Goal: Transaction & Acquisition: Purchase product/service

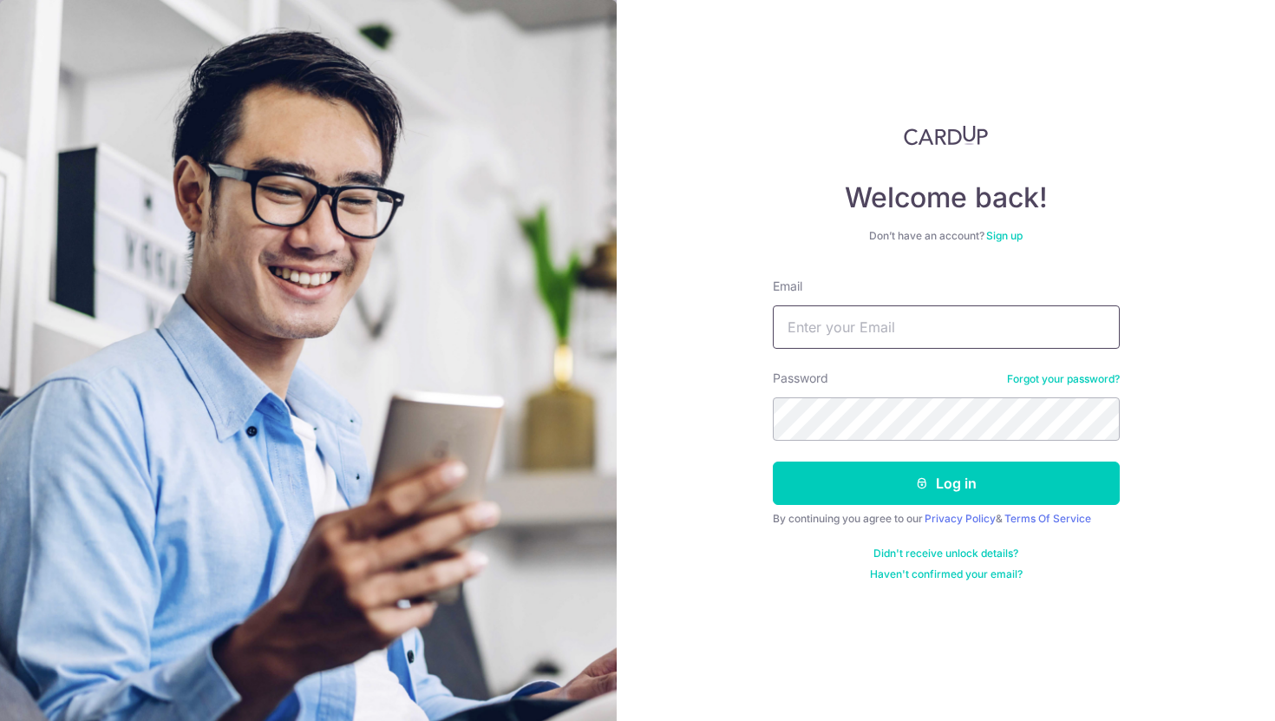
click at [883, 337] on input "Email" at bounding box center [946, 326] width 347 height 43
type input "[EMAIL_ADDRESS][DOMAIN_NAME]"
click at [773, 462] on button "Log in" at bounding box center [946, 483] width 347 height 43
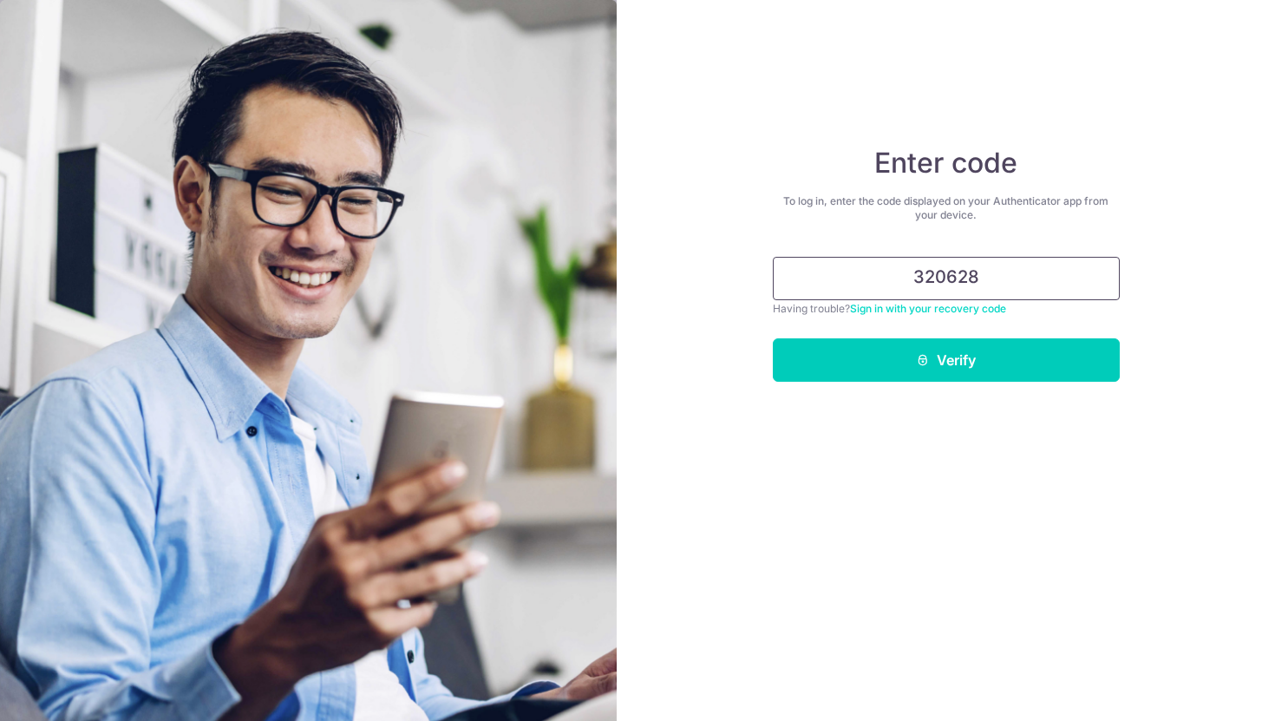
type input "320628"
click at [773, 338] on button "Verify" at bounding box center [946, 359] width 347 height 43
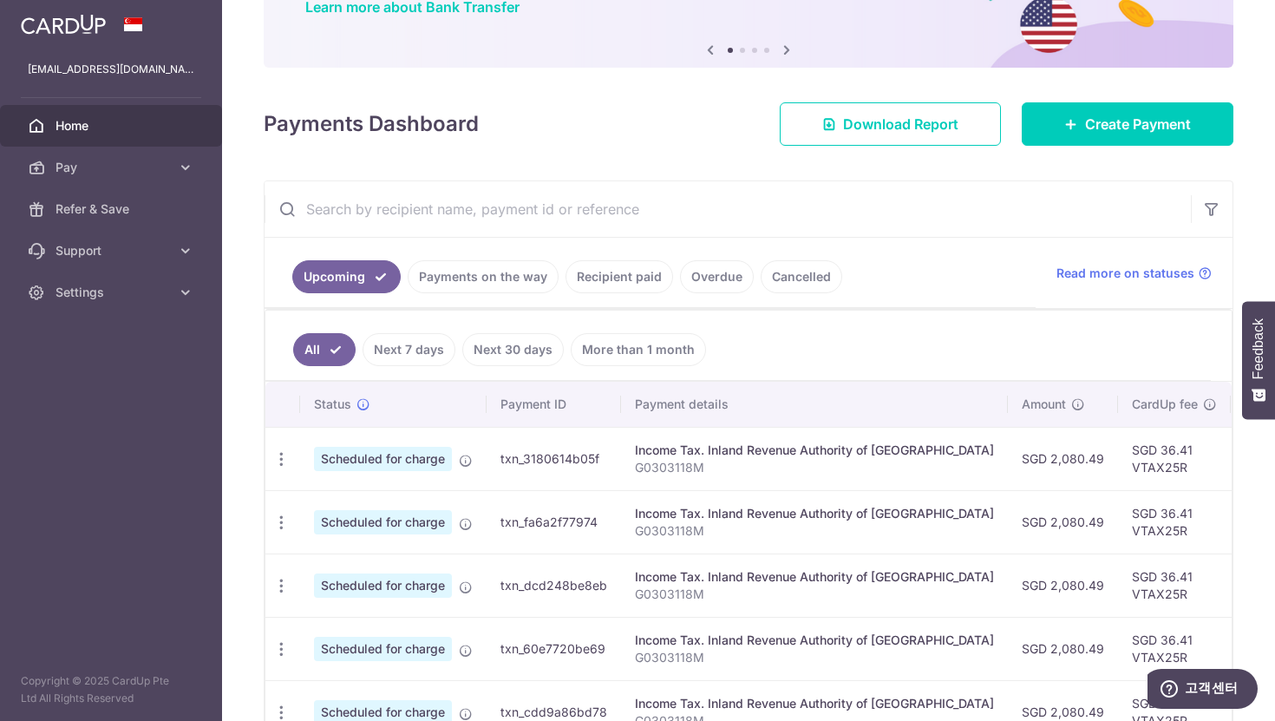
click at [614, 286] on link "Recipient paid" at bounding box center [620, 276] width 108 height 33
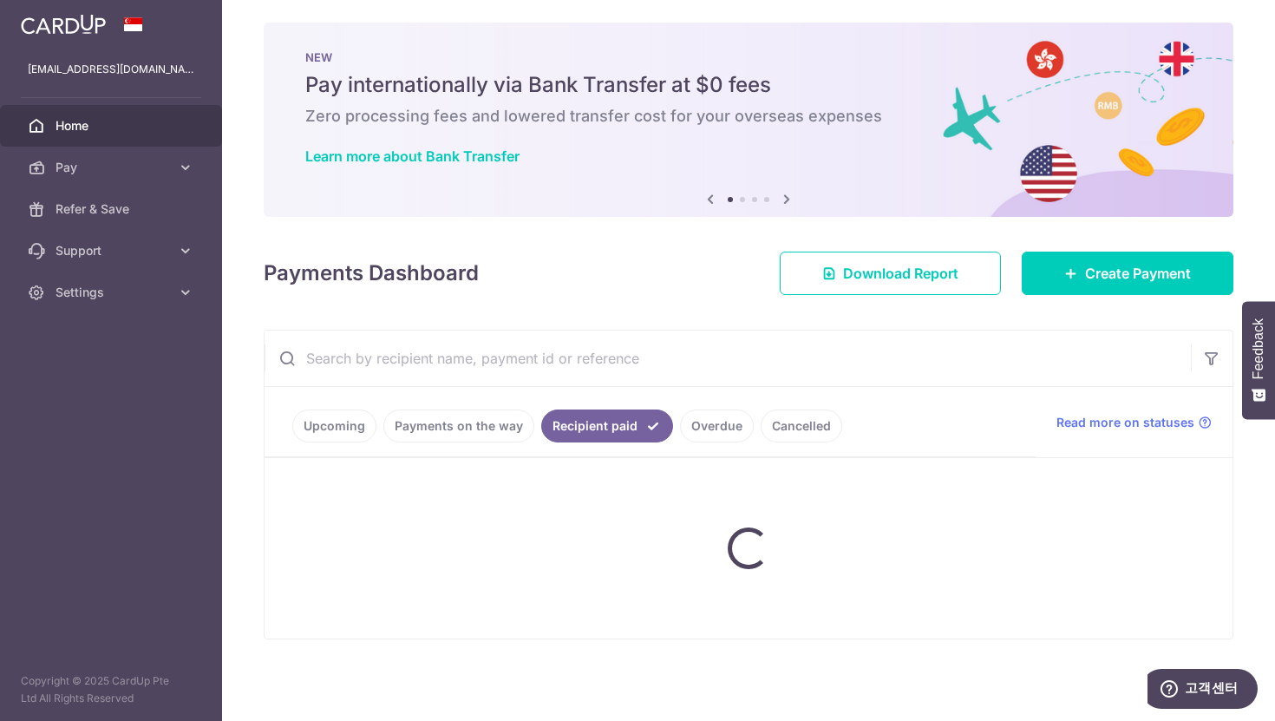
scroll to position [154, 0]
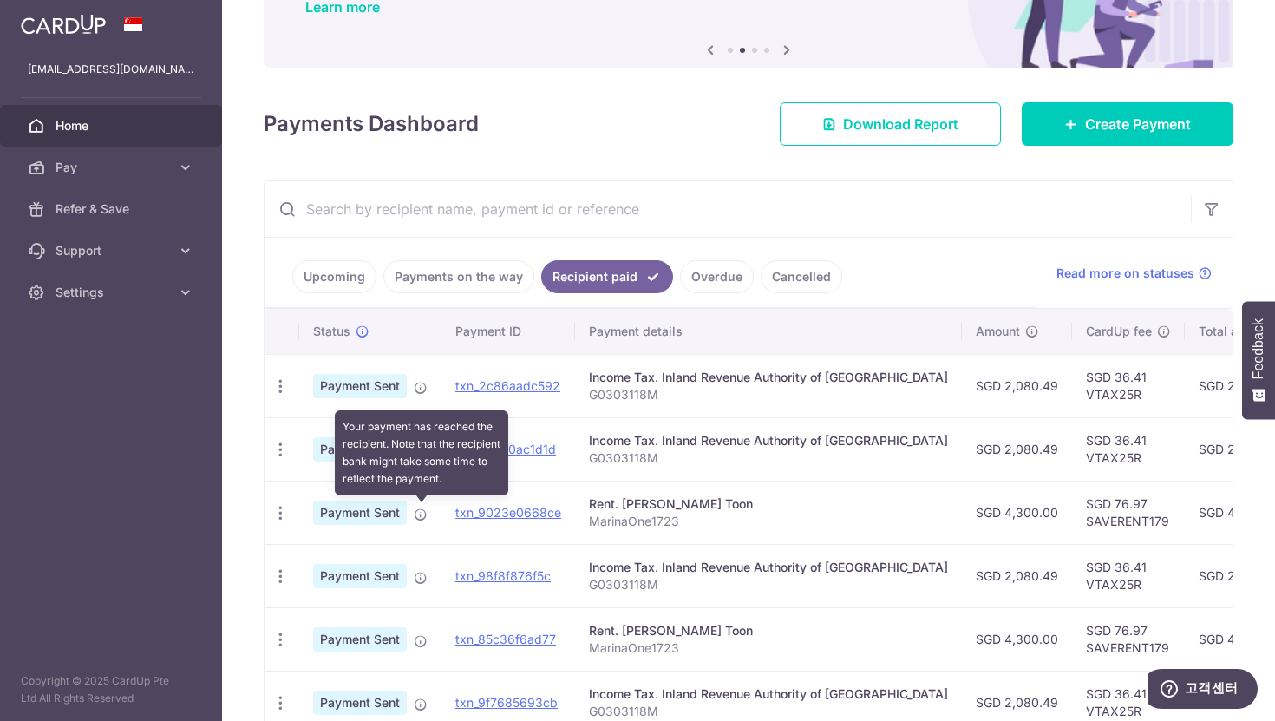
click at [416, 517] on icon at bounding box center [421, 514] width 14 height 14
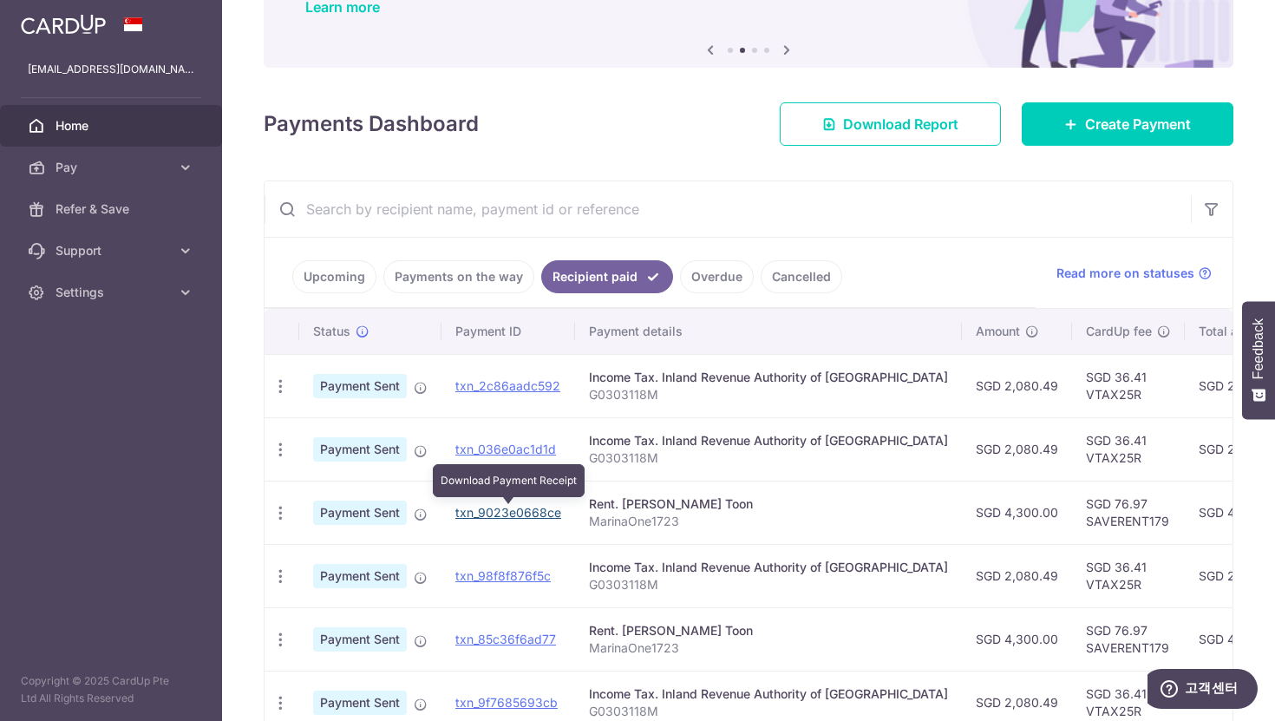
click at [499, 514] on link "txn_9023e0668ce" at bounding box center [508, 512] width 106 height 15
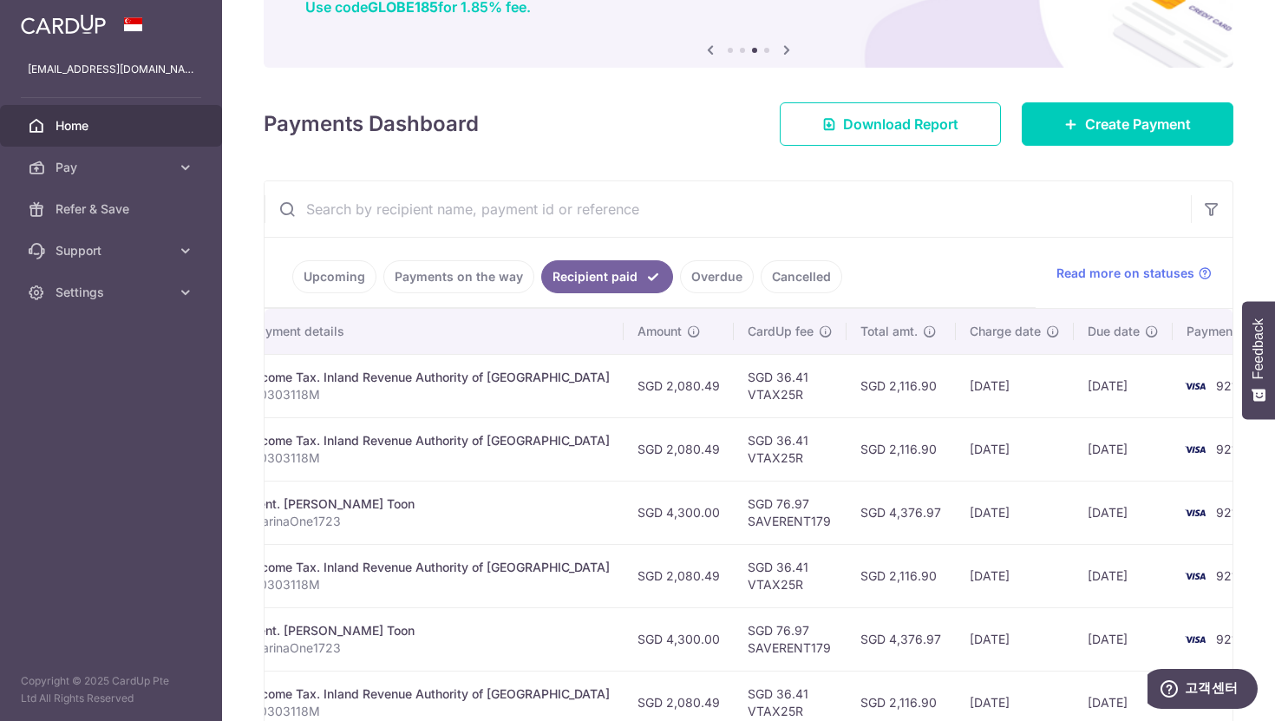
scroll to position [0, 0]
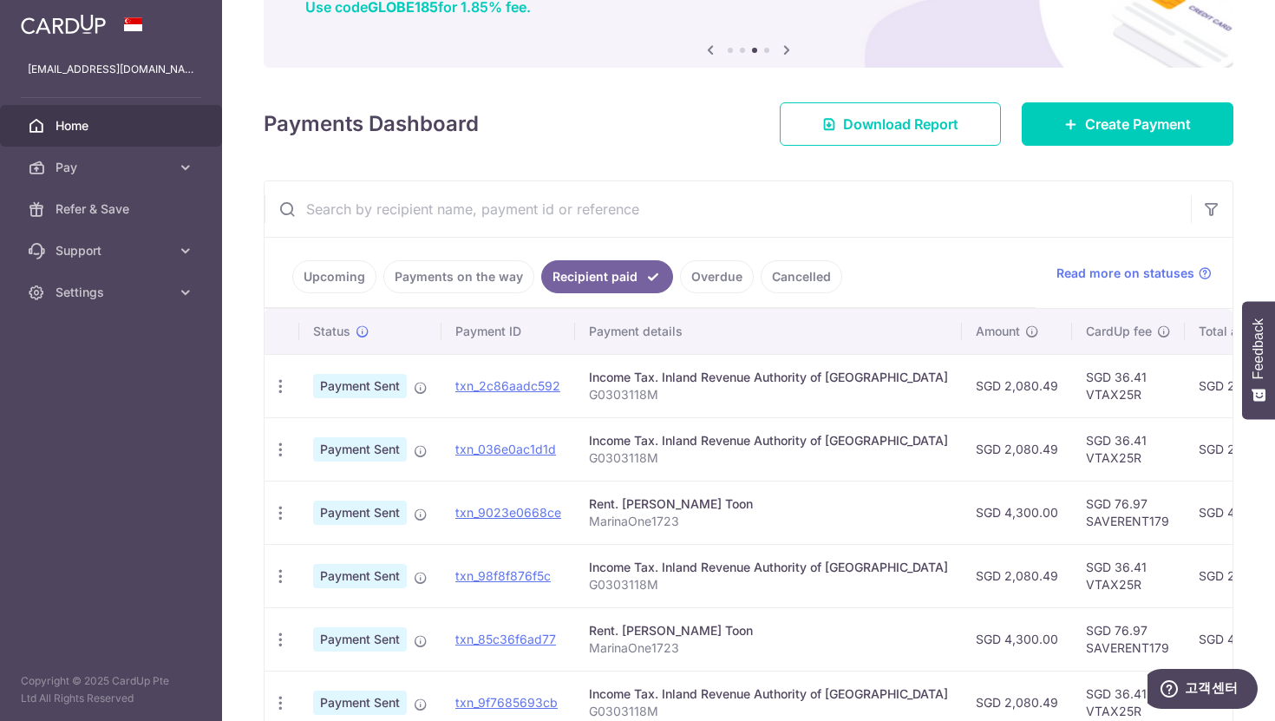
click at [489, 286] on link "Payments on the way" at bounding box center [458, 276] width 151 height 33
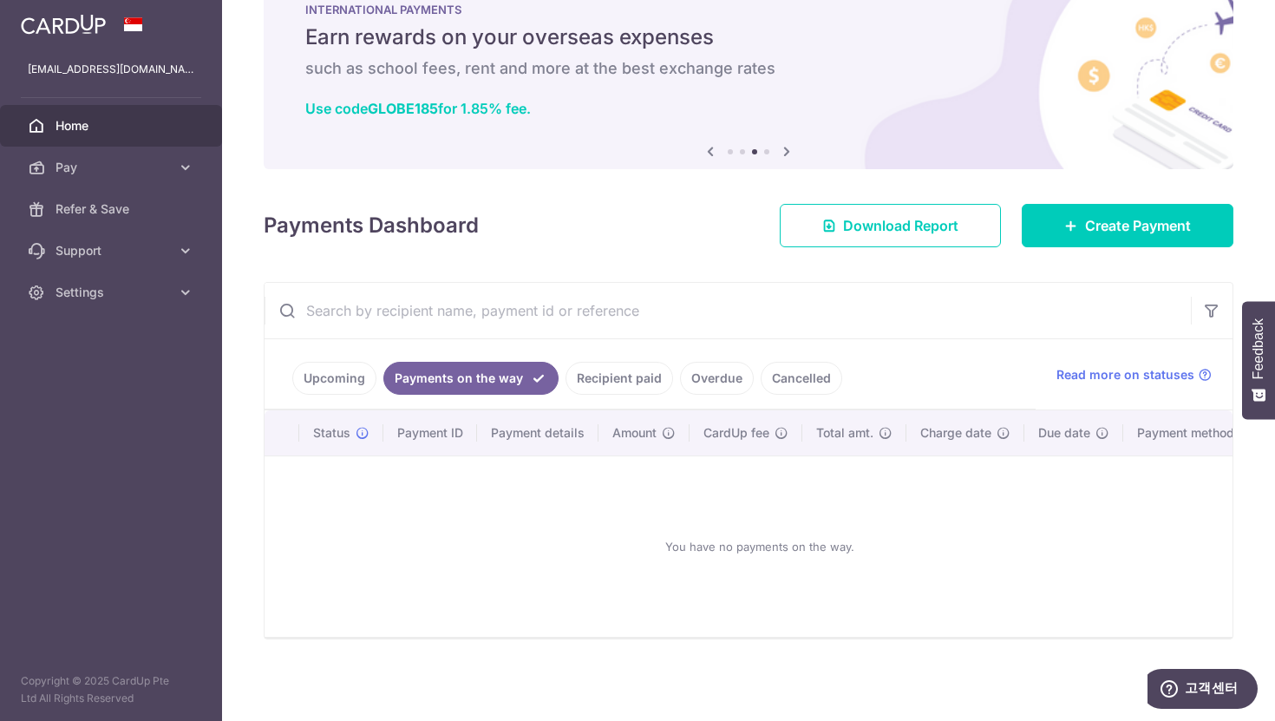
click at [288, 378] on ul "Upcoming Payments on the way Recipient paid Overdue Cancelled" at bounding box center [650, 374] width 771 height 70
click at [314, 378] on link "Upcoming" at bounding box center [334, 378] width 84 height 33
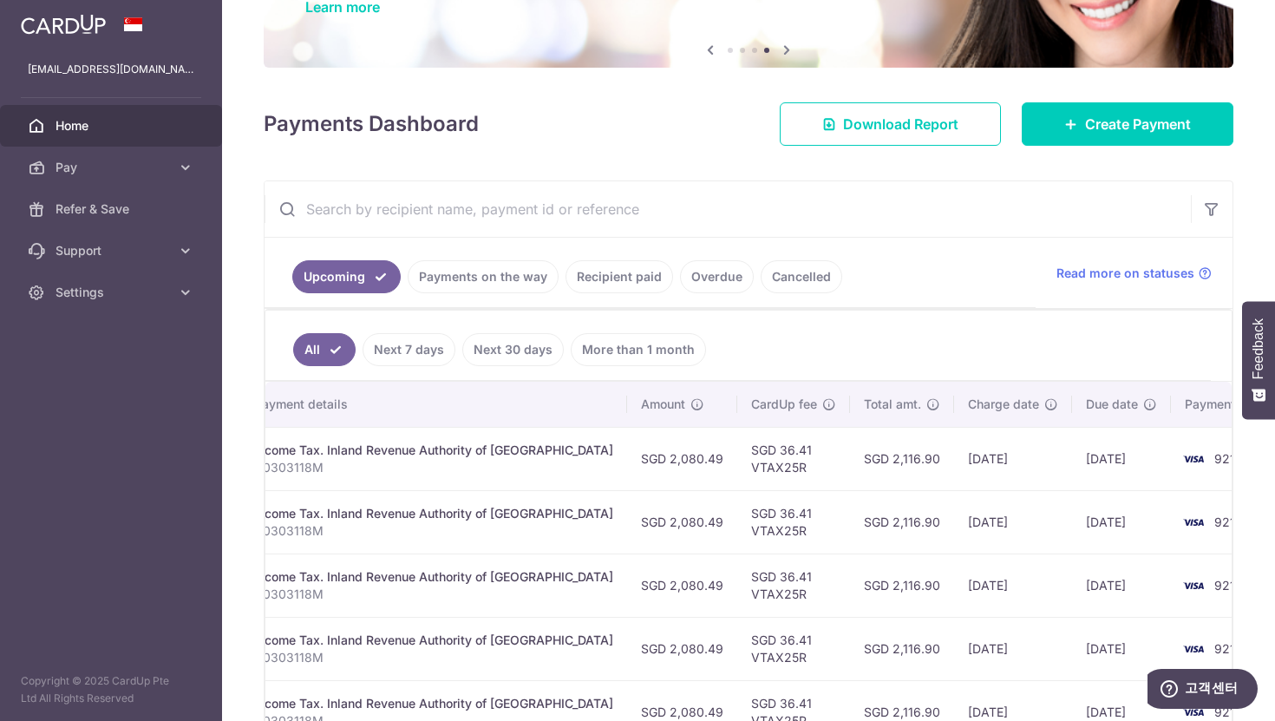
scroll to position [0, 375]
click at [615, 284] on link "Recipient paid" at bounding box center [620, 276] width 108 height 33
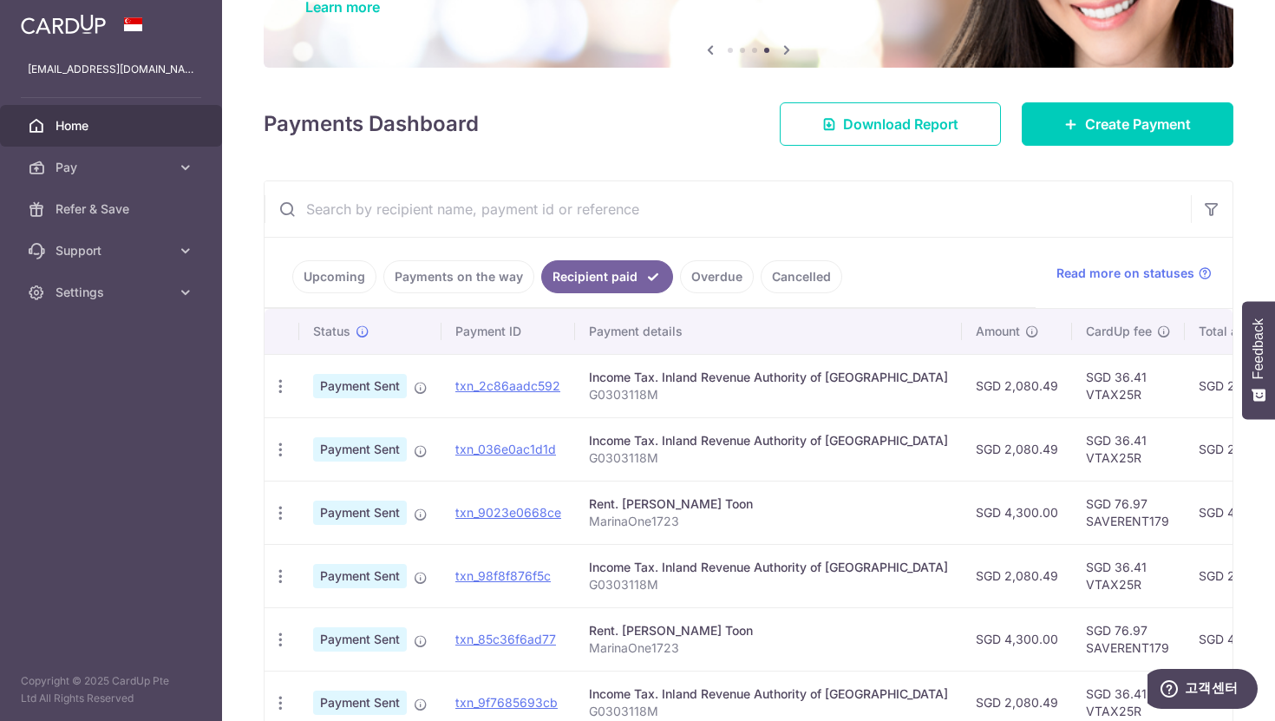
click at [719, 270] on link "Overdue" at bounding box center [717, 276] width 74 height 33
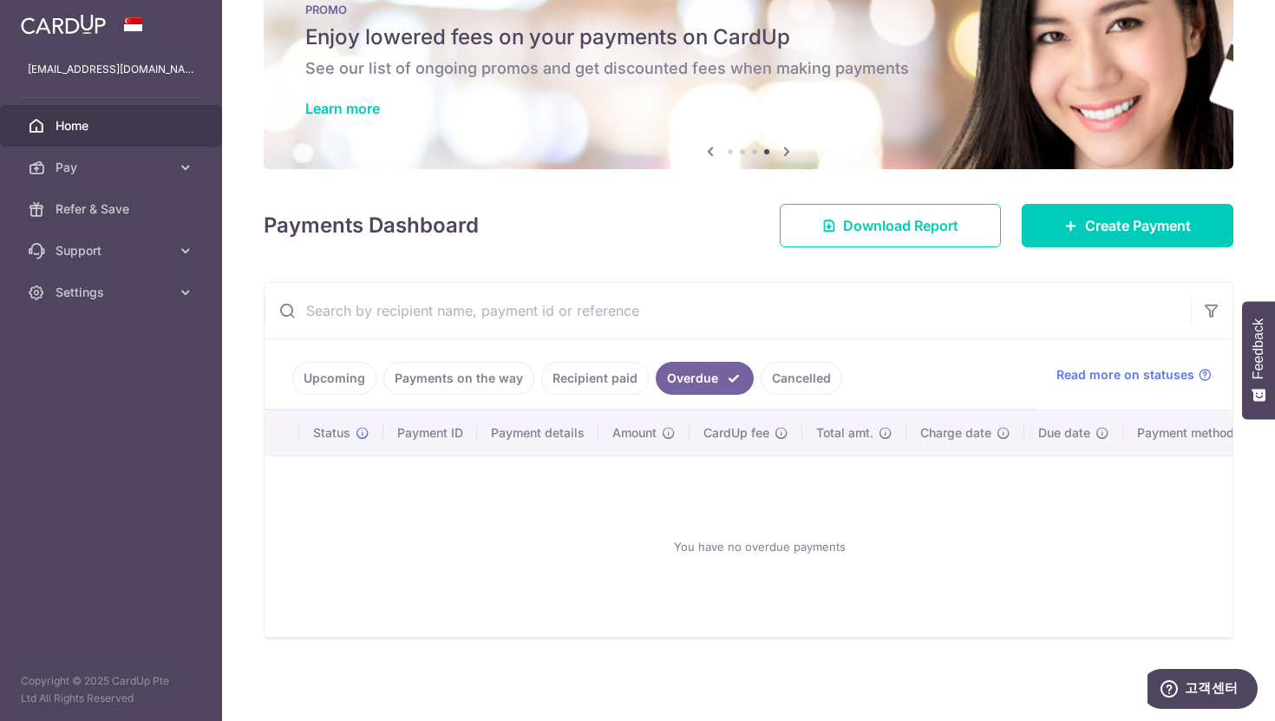
click at [805, 394] on link "Cancelled" at bounding box center [802, 378] width 82 height 33
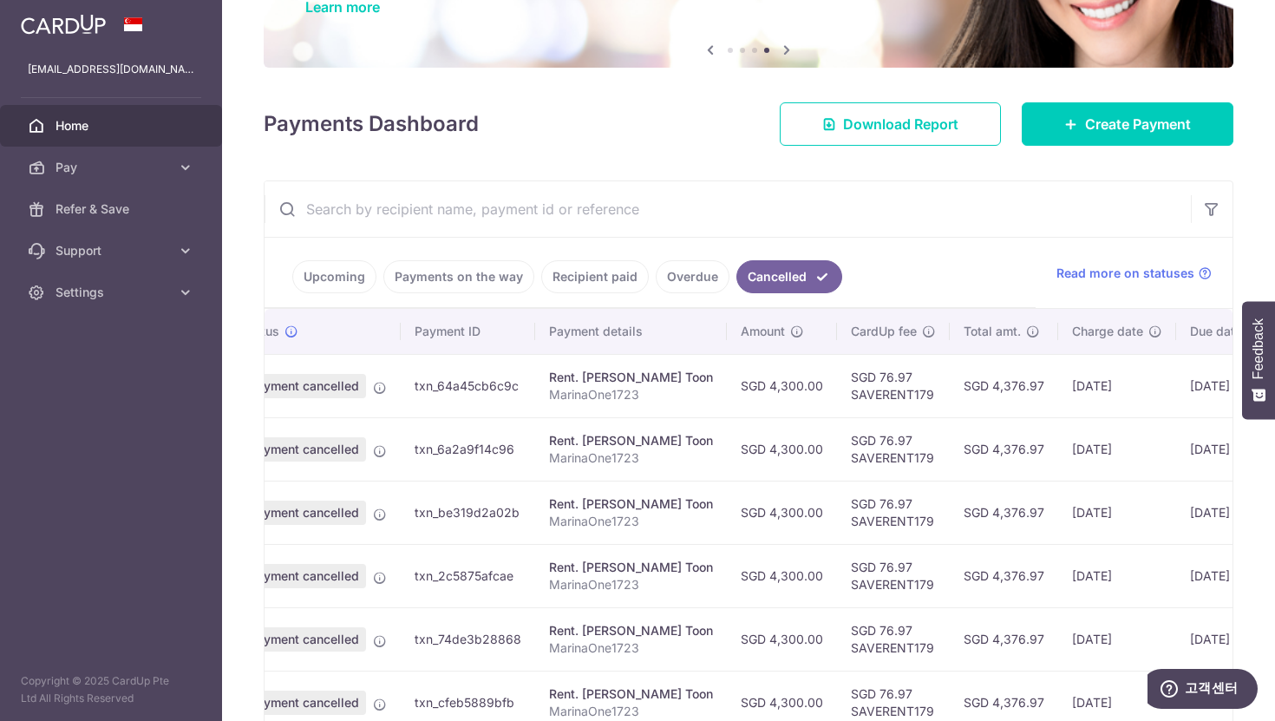
scroll to position [0, 180]
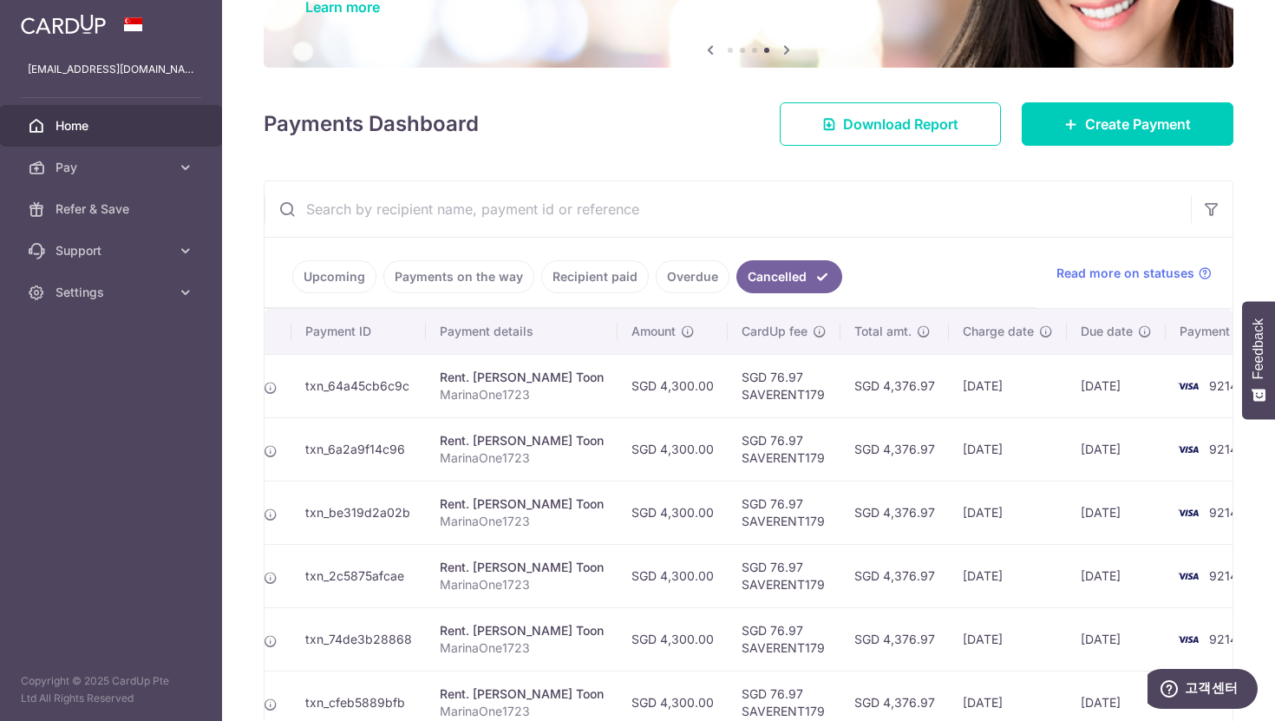
click at [585, 272] on link "Recipient paid" at bounding box center [595, 276] width 108 height 33
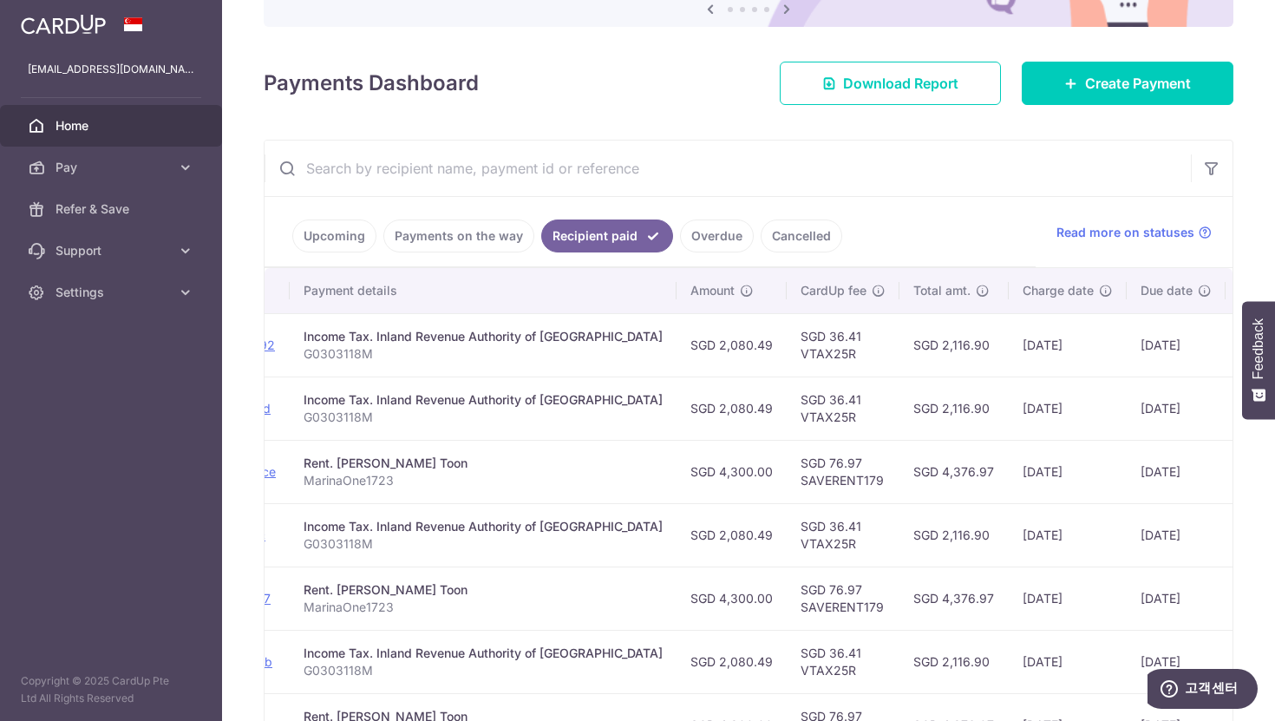
scroll to position [0, 295]
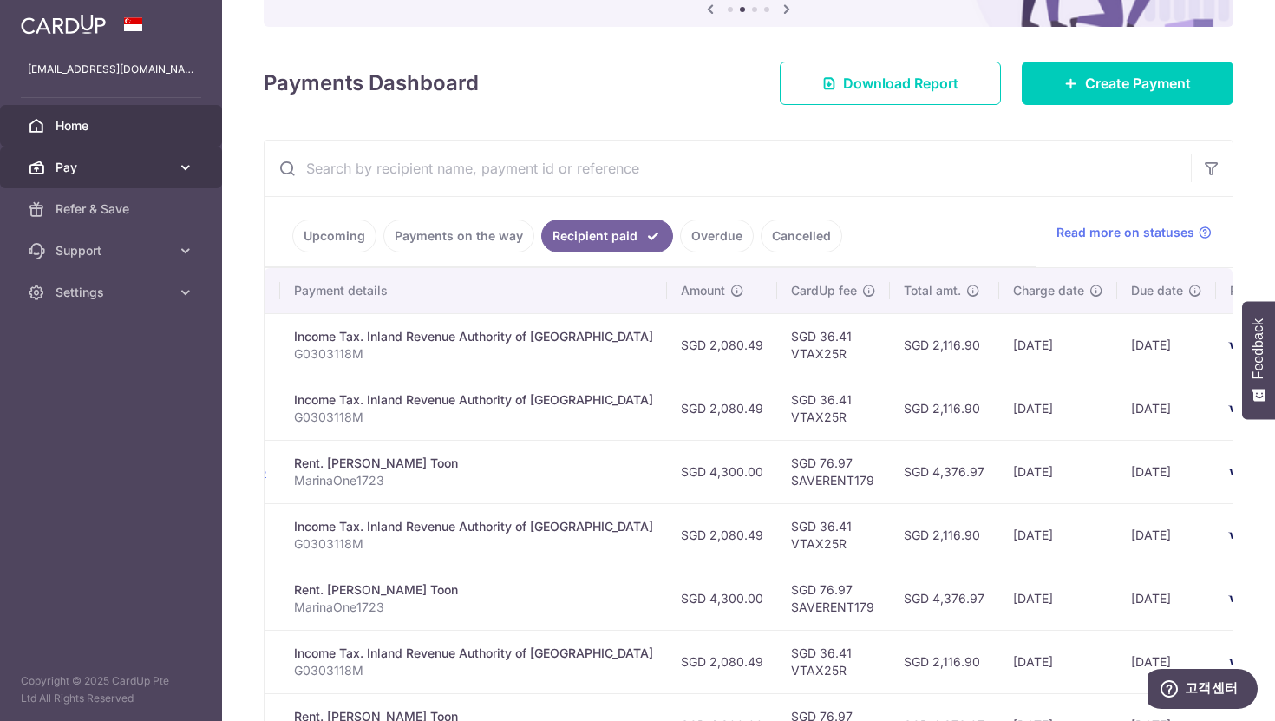
click at [137, 159] on span "Pay" at bounding box center [113, 167] width 115 height 17
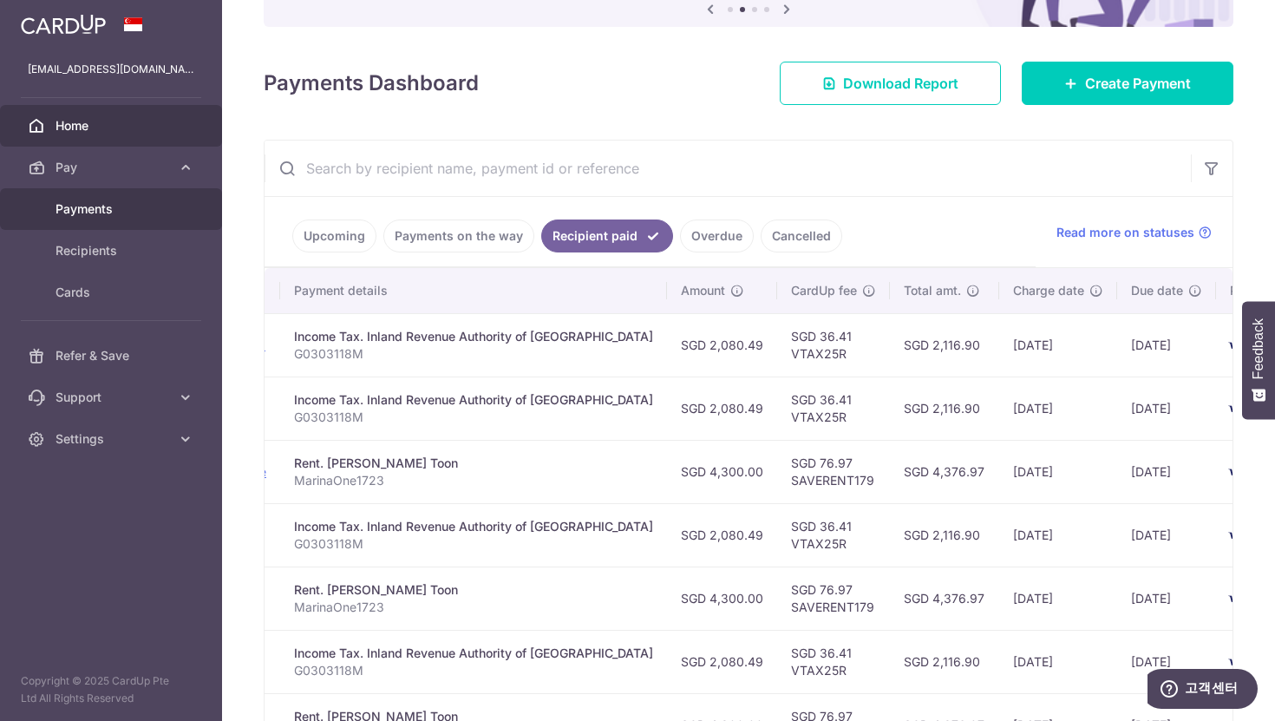
click at [139, 219] on link "Payments" at bounding box center [111, 209] width 222 height 42
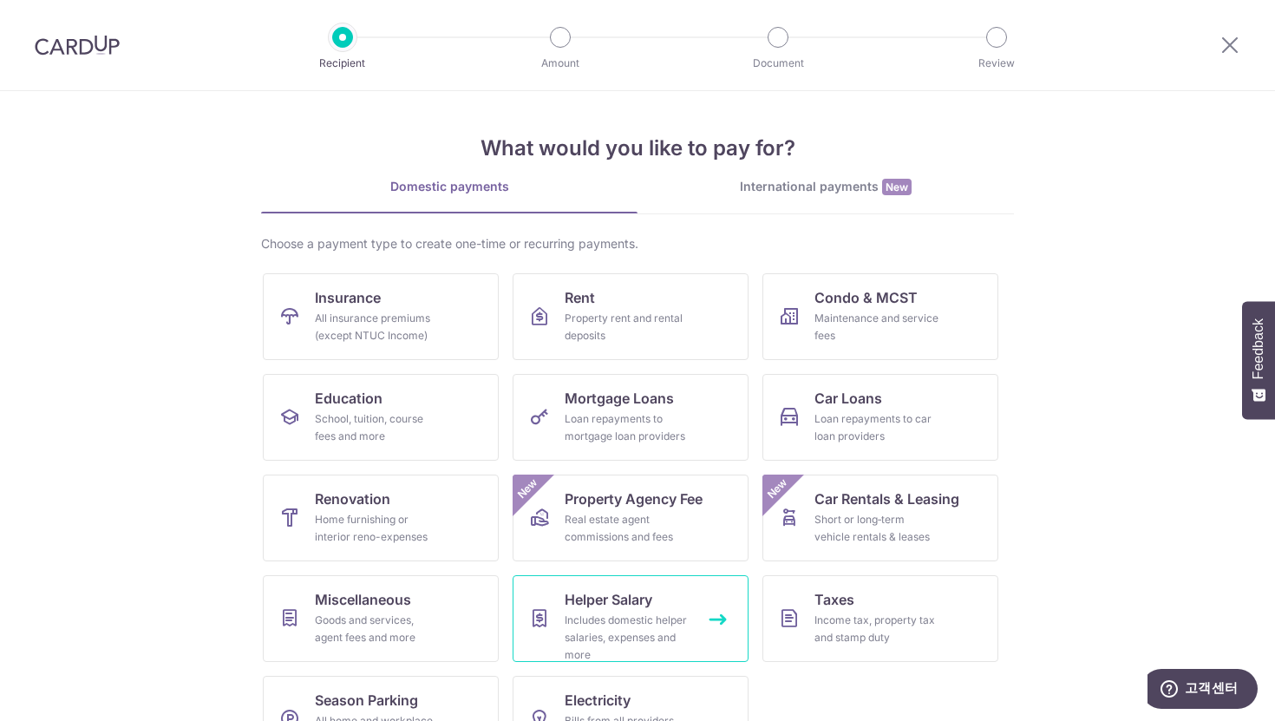
scroll to position [56, 0]
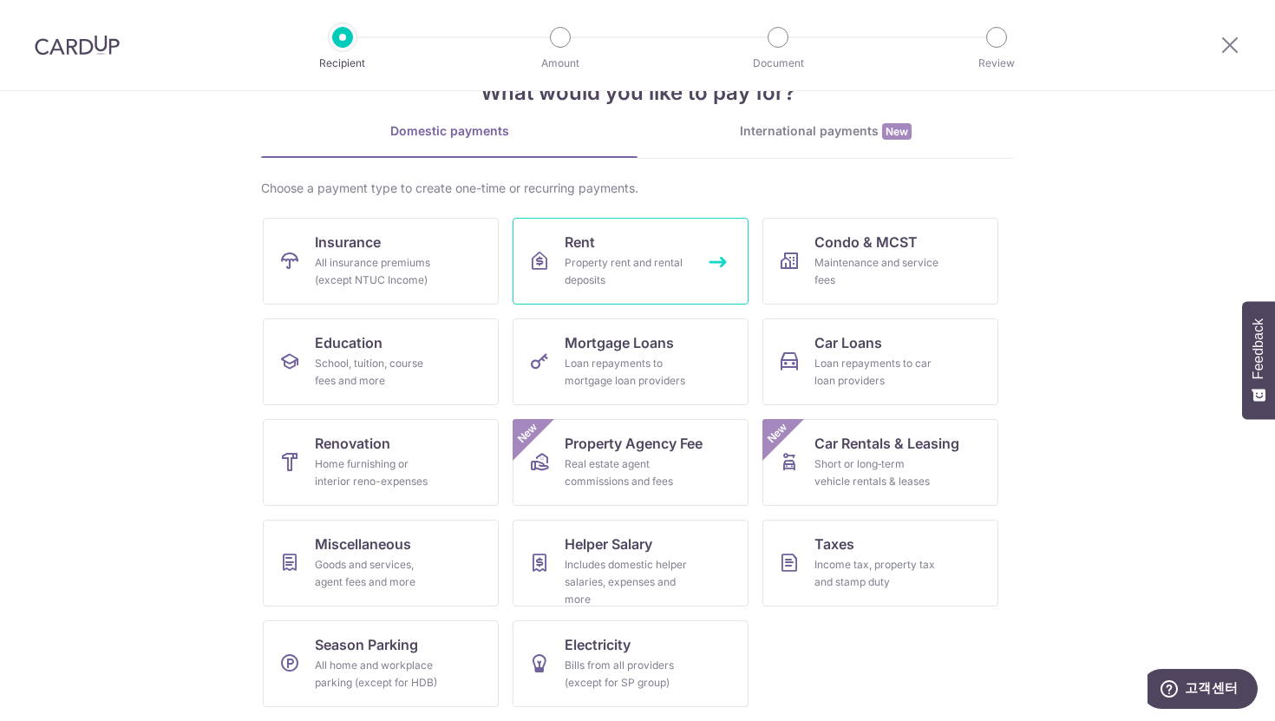
click at [656, 268] on div "Property rent and rental deposits" at bounding box center [627, 271] width 125 height 35
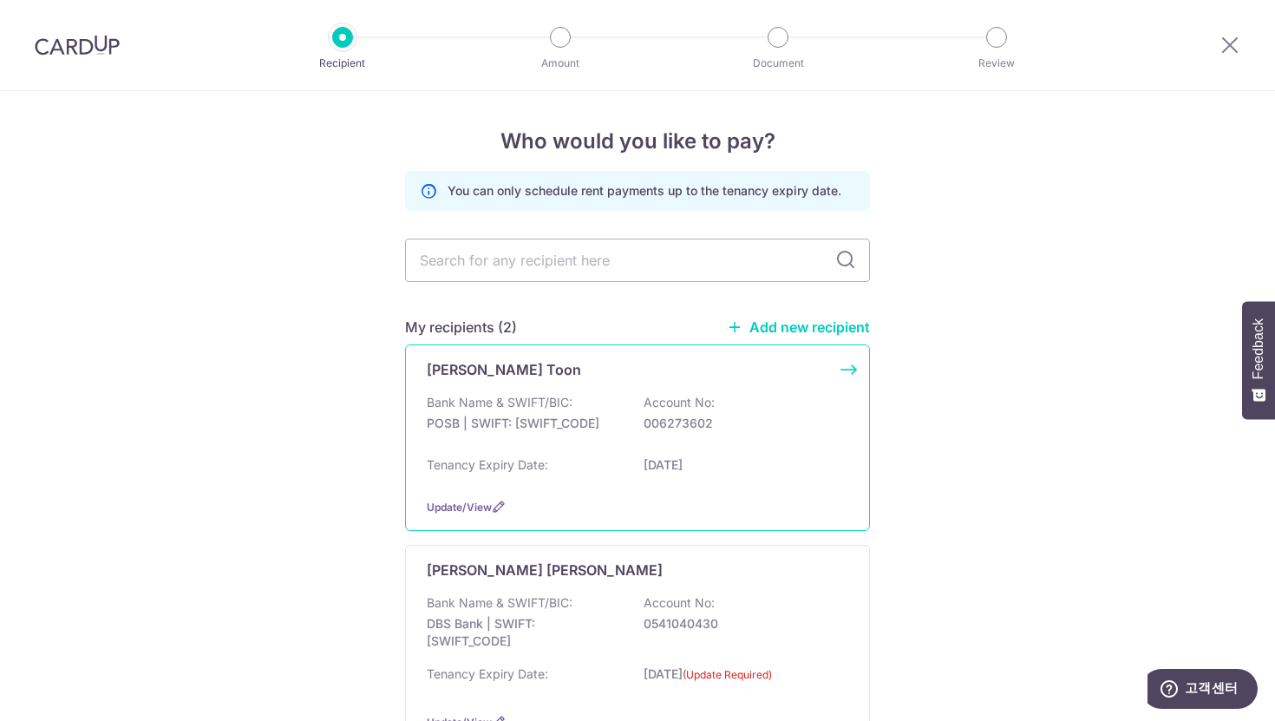
click at [795, 420] on p "006273602" at bounding box center [741, 423] width 194 height 17
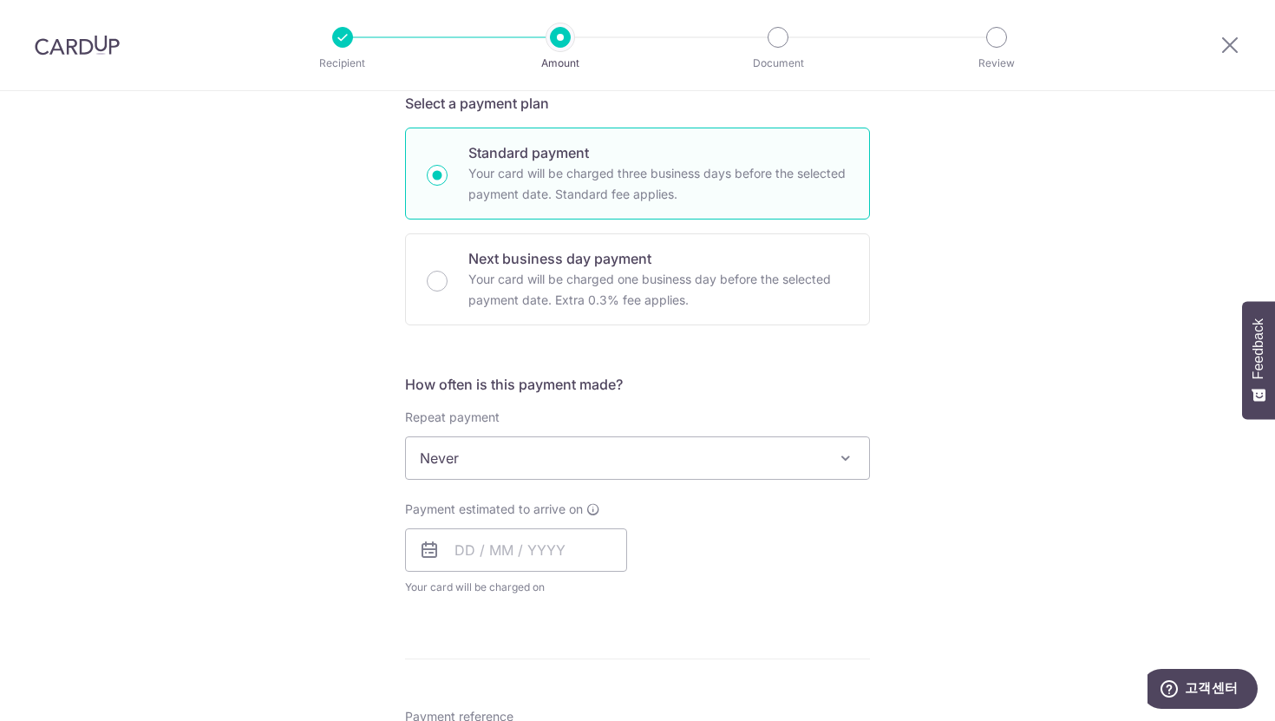
scroll to position [387, 0]
click at [616, 450] on span "Never" at bounding box center [637, 460] width 463 height 42
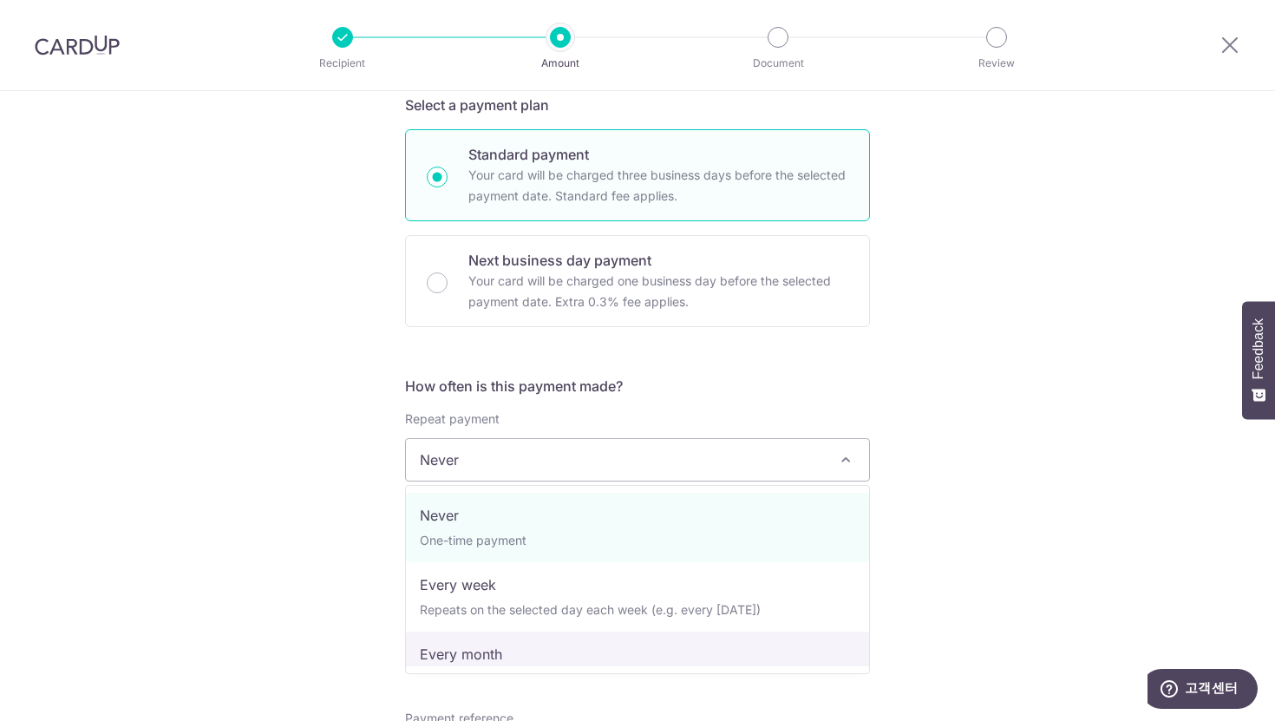
select select "3"
type input "29/10/2026"
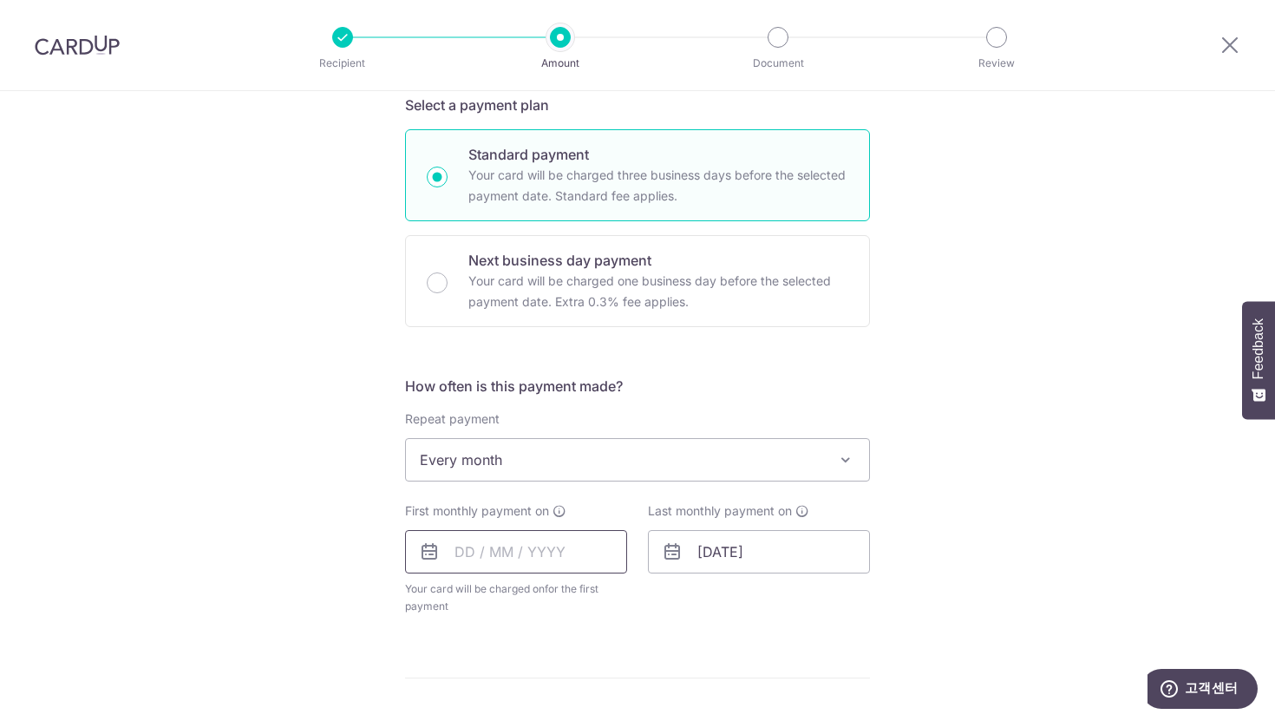
click at [510, 550] on input "text" at bounding box center [516, 551] width 222 height 43
click at [776, 548] on input "[DATE]" at bounding box center [759, 551] width 222 height 43
click at [599, 553] on input "text" at bounding box center [516, 551] width 222 height 43
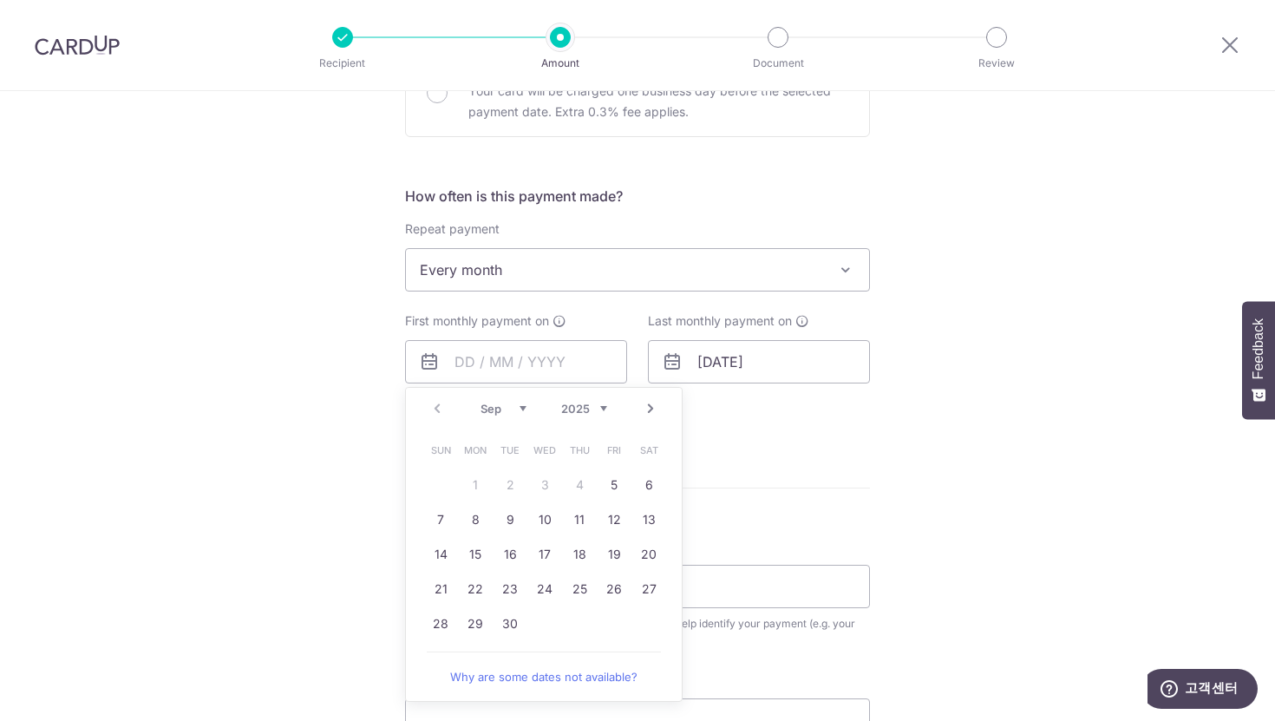
click at [991, 286] on div "Tell us more about your payment Enter payment amount SGD Select Card Select opt…" at bounding box center [637, 307] width 1275 height 1587
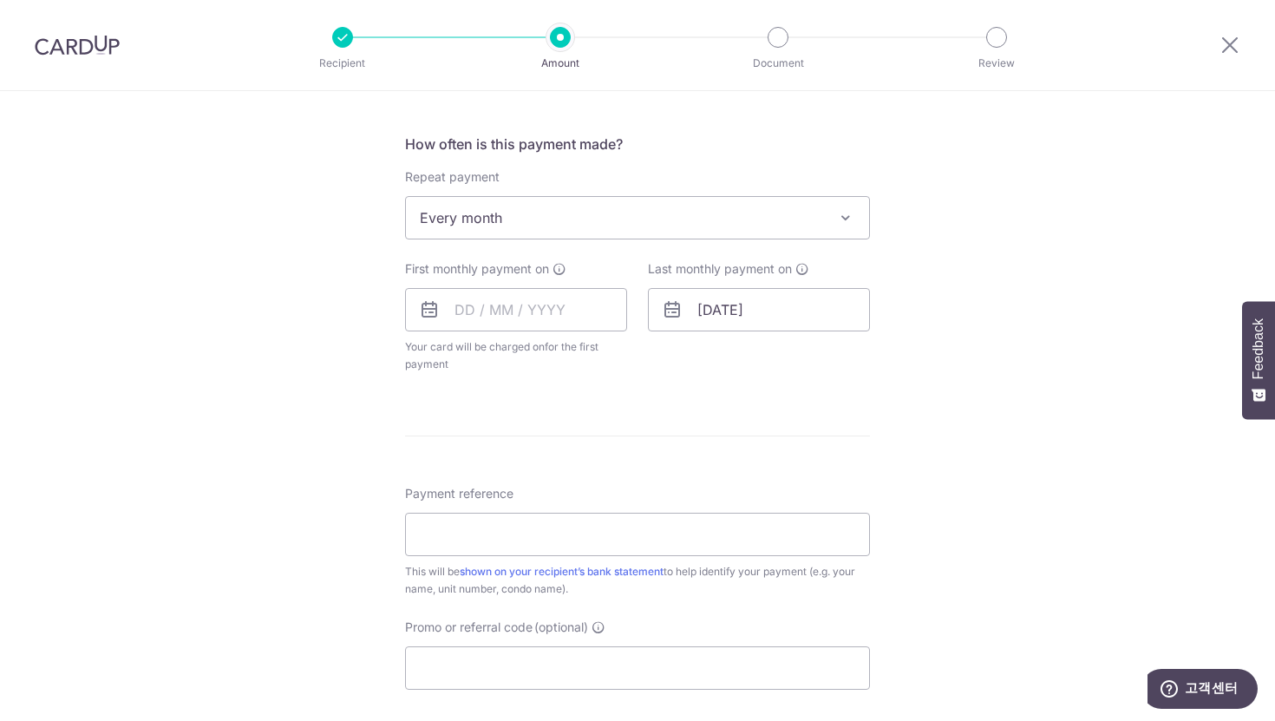
scroll to position [626, 0]
click at [566, 313] on input "text" at bounding box center [516, 312] width 222 height 43
click at [819, 419] on form "Enter payment amount SGD Select Card Select option Add credit card Your Cards *…" at bounding box center [637, 274] width 465 height 1391
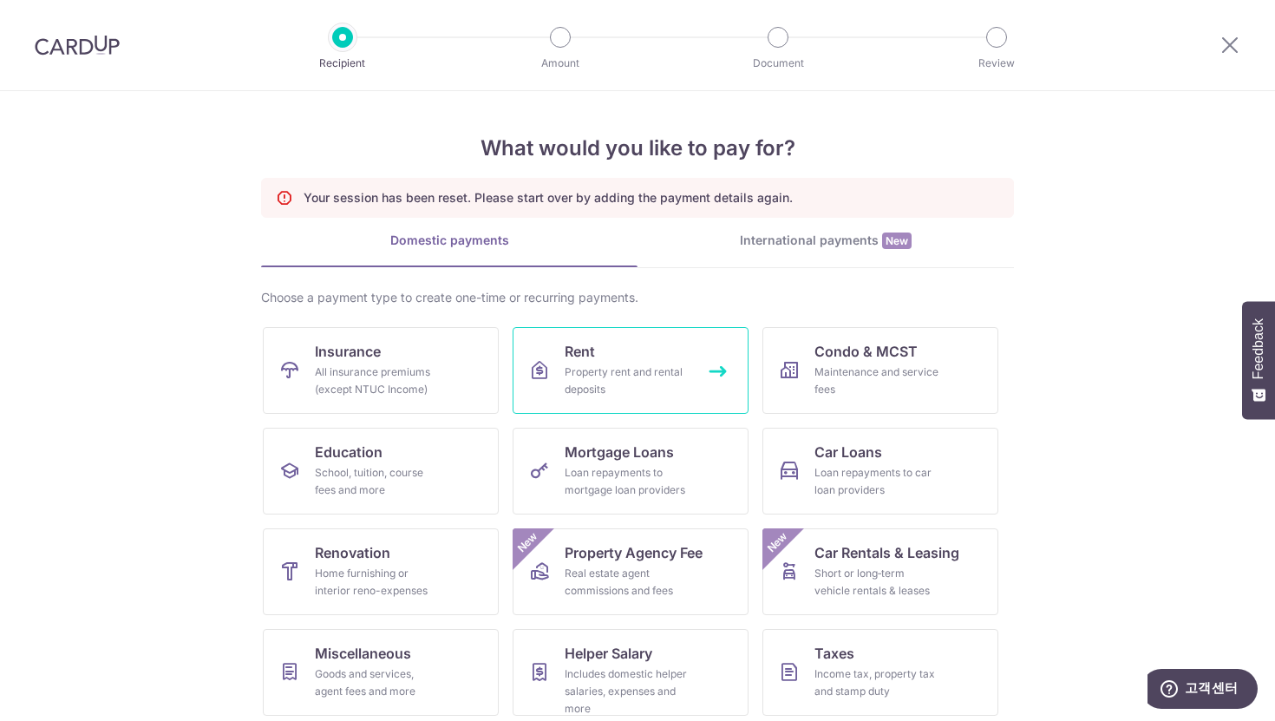
click at [566, 387] on div "Property rent and rental deposits" at bounding box center [627, 380] width 125 height 35
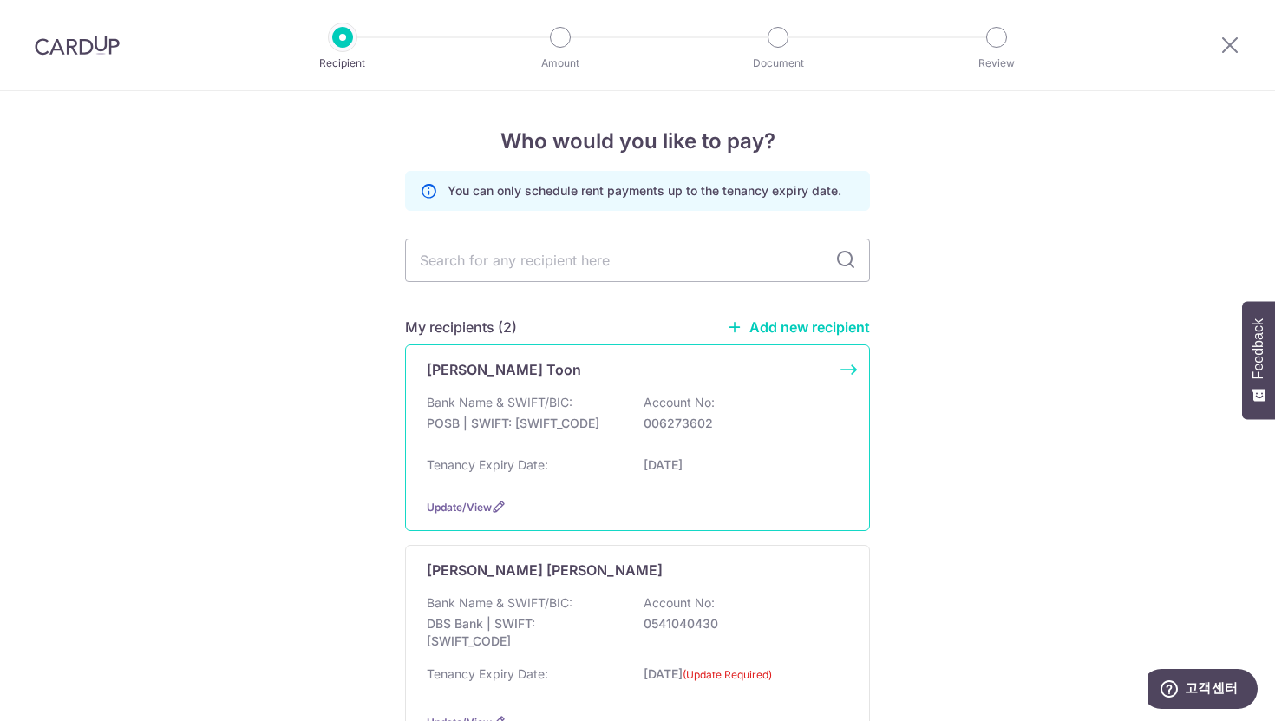
scroll to position [97, 0]
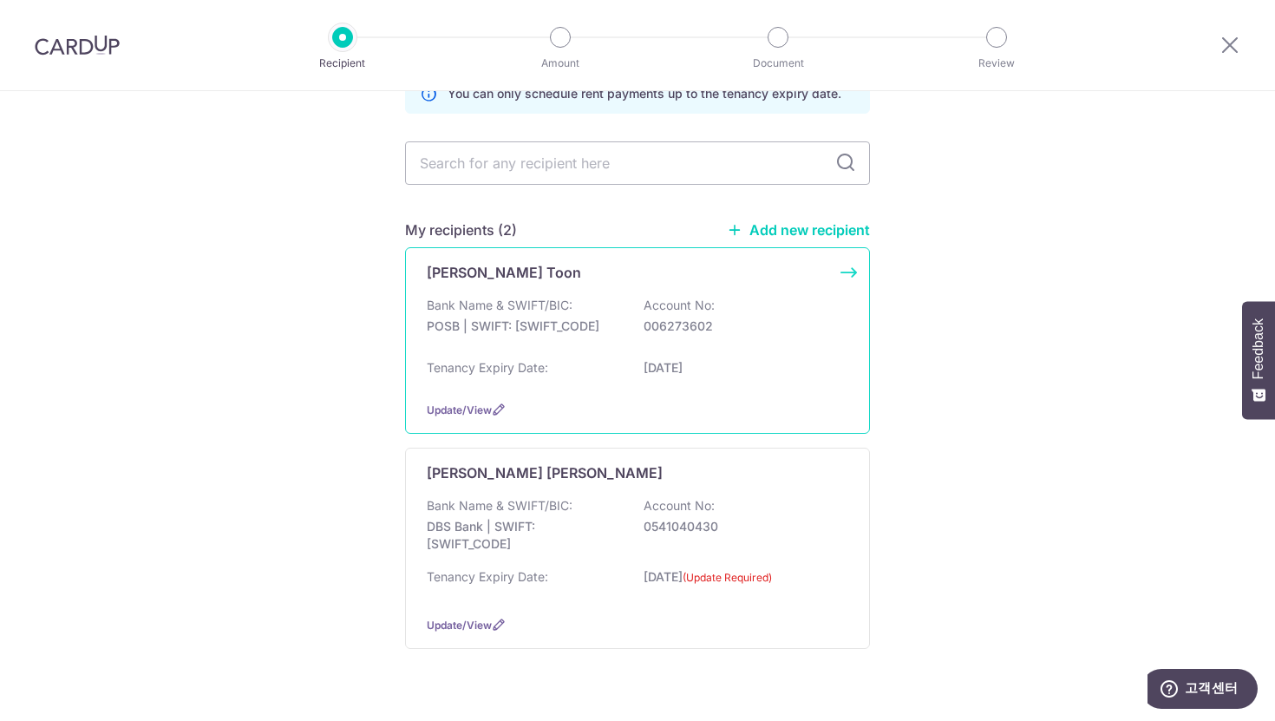
click at [551, 350] on div "Bank Name & SWIFT/BIC: POSB | SWIFT: DBSSSGSGXXX Account No: 006273602" at bounding box center [638, 325] width 422 height 56
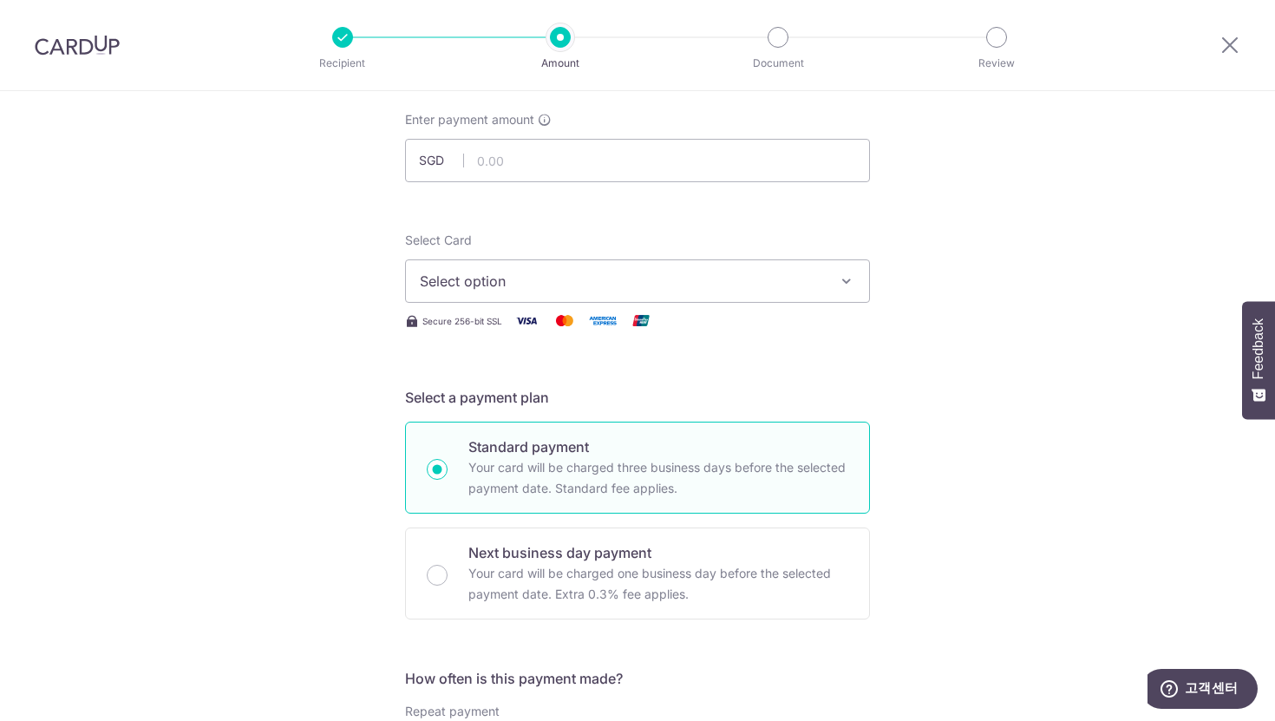
scroll to position [95, 0]
click at [505, 154] on input "text" at bounding box center [637, 159] width 465 height 43
type input "4,300.00"
click at [517, 276] on span "Select option" at bounding box center [622, 280] width 404 height 21
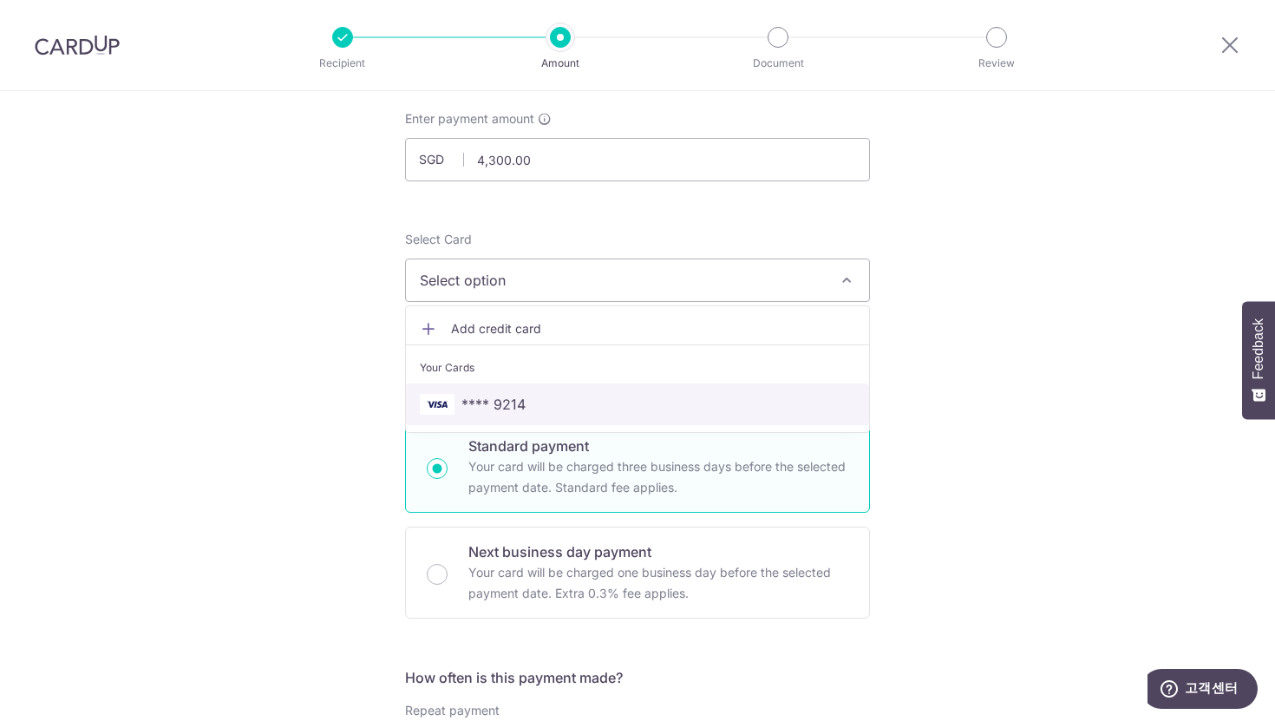
click at [598, 398] on span "**** 9214" at bounding box center [637, 404] width 435 height 21
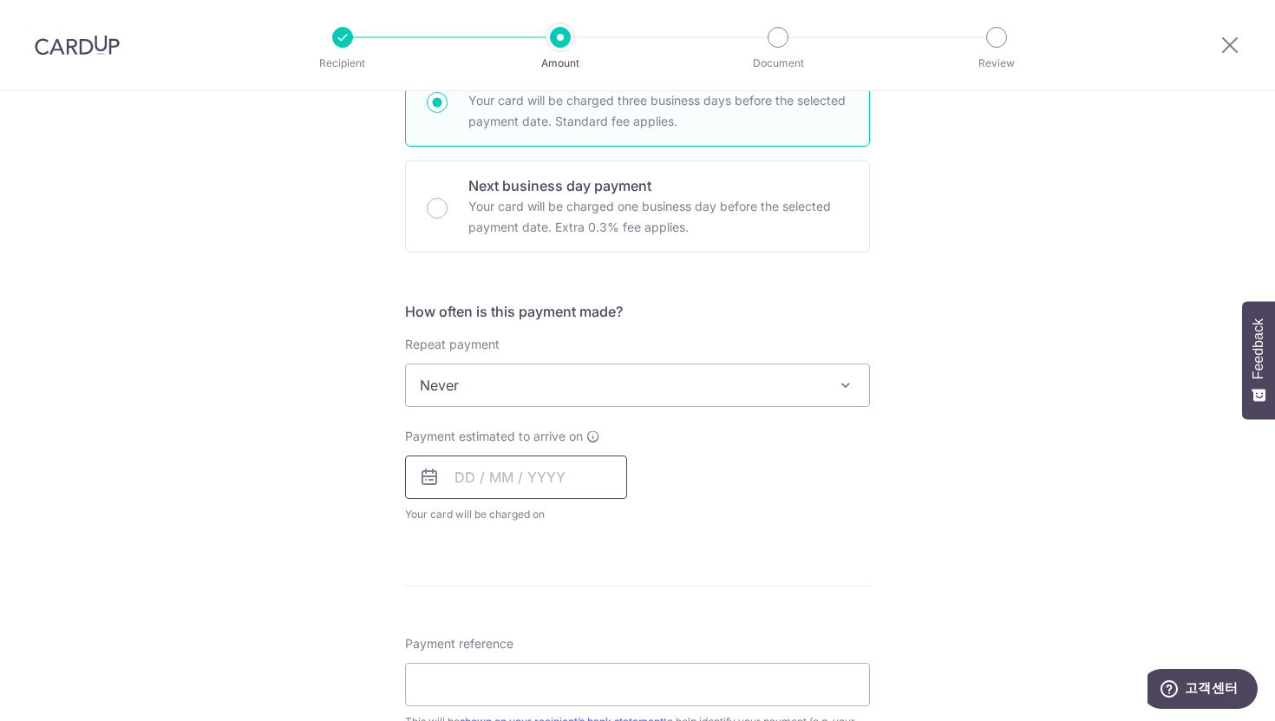
scroll to position [462, 0]
click at [547, 383] on span "Never" at bounding box center [637, 385] width 463 height 42
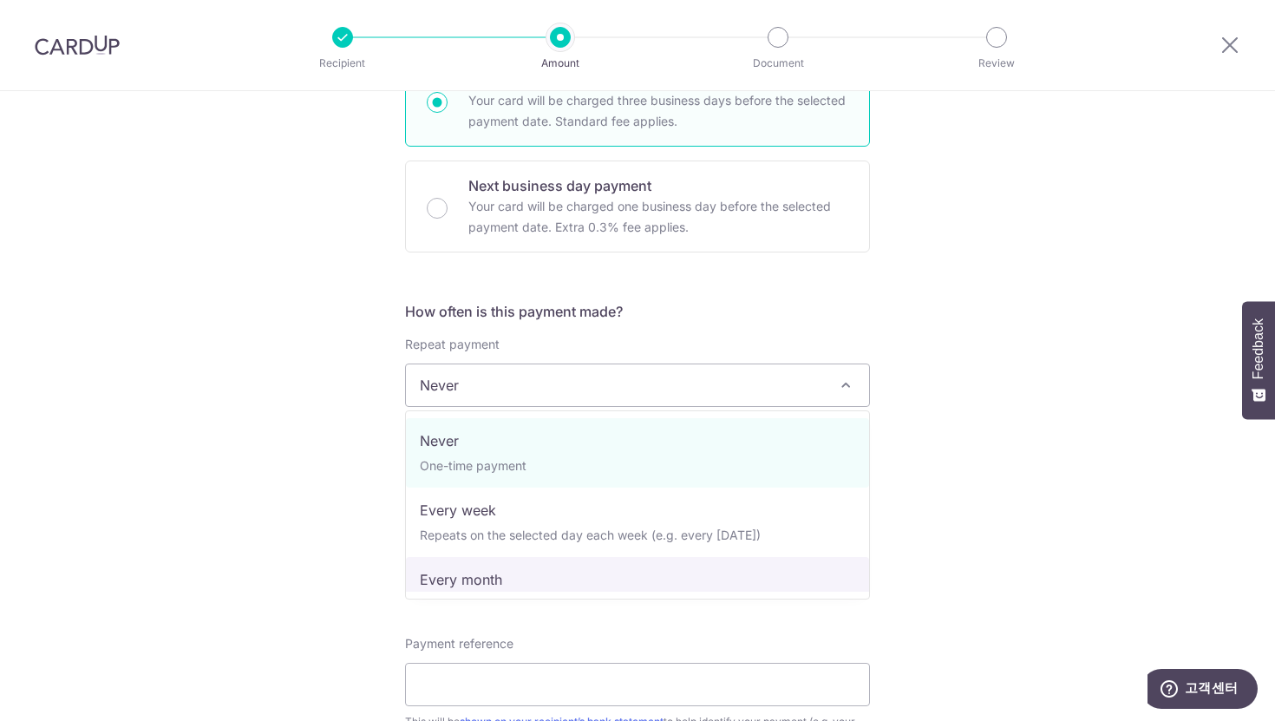
select select "3"
type input "29/10/2026"
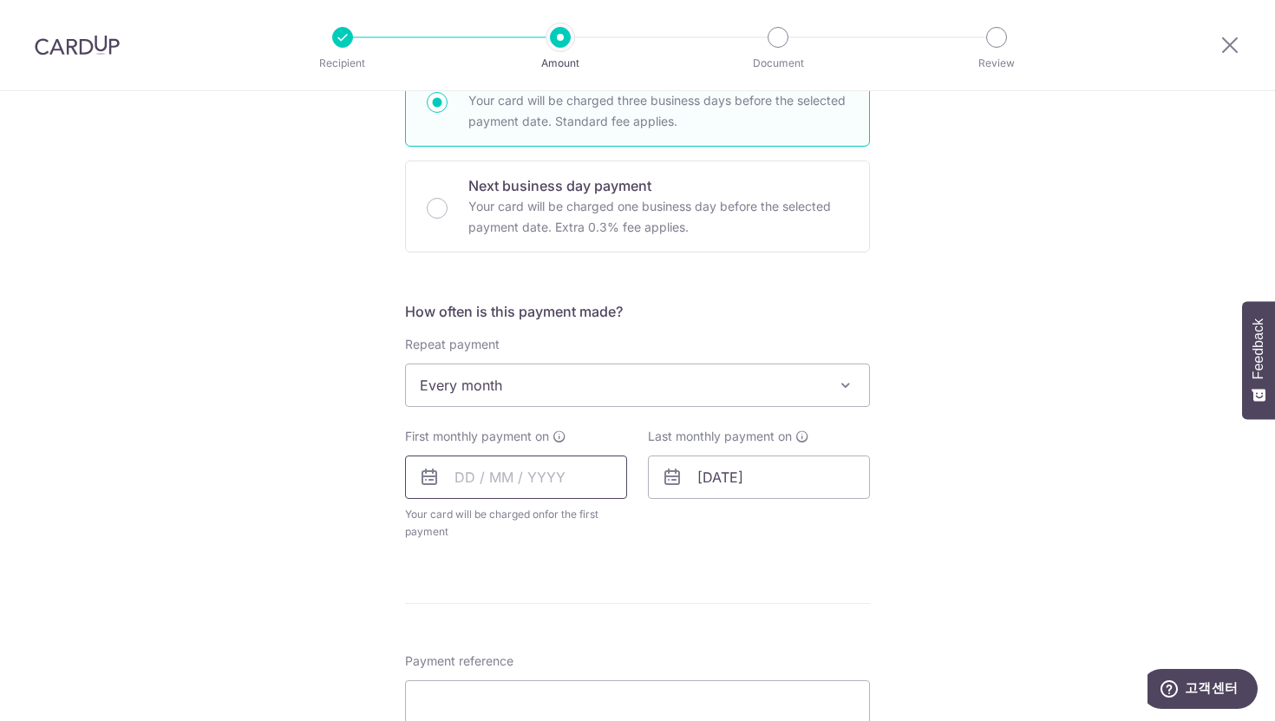
click at [505, 484] on input "text" at bounding box center [516, 476] width 222 height 43
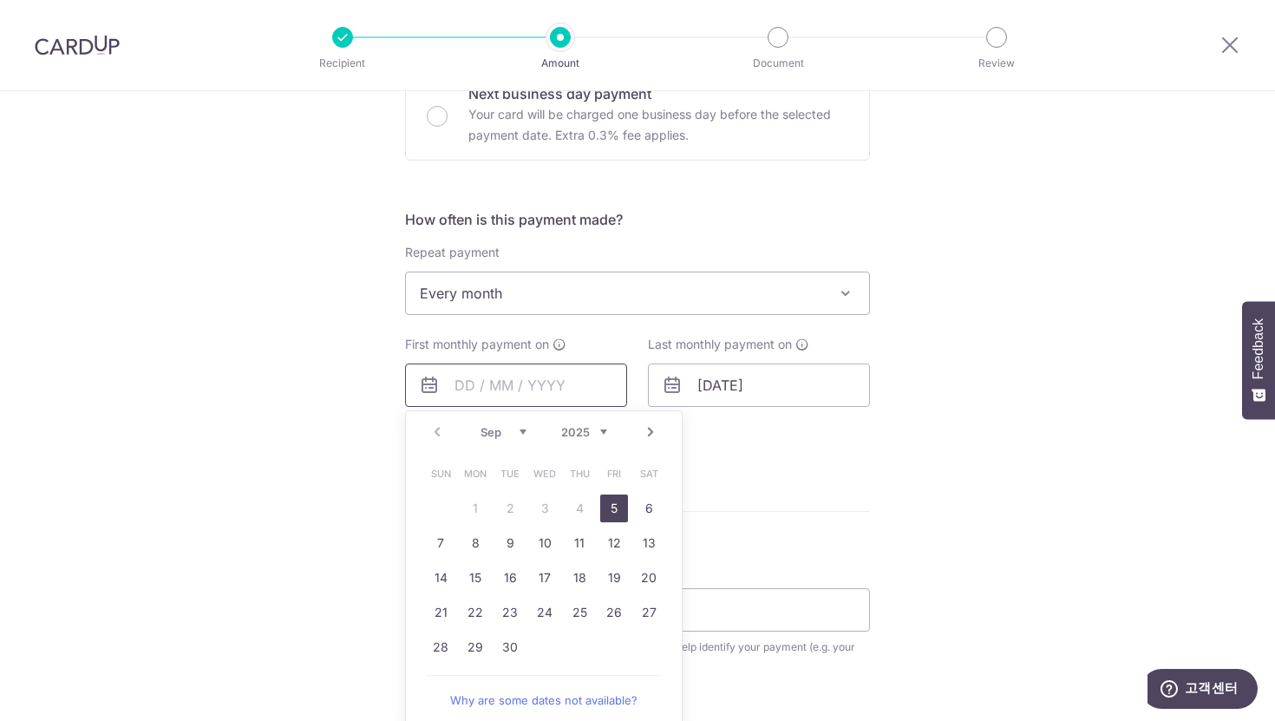
scroll to position [566, 0]
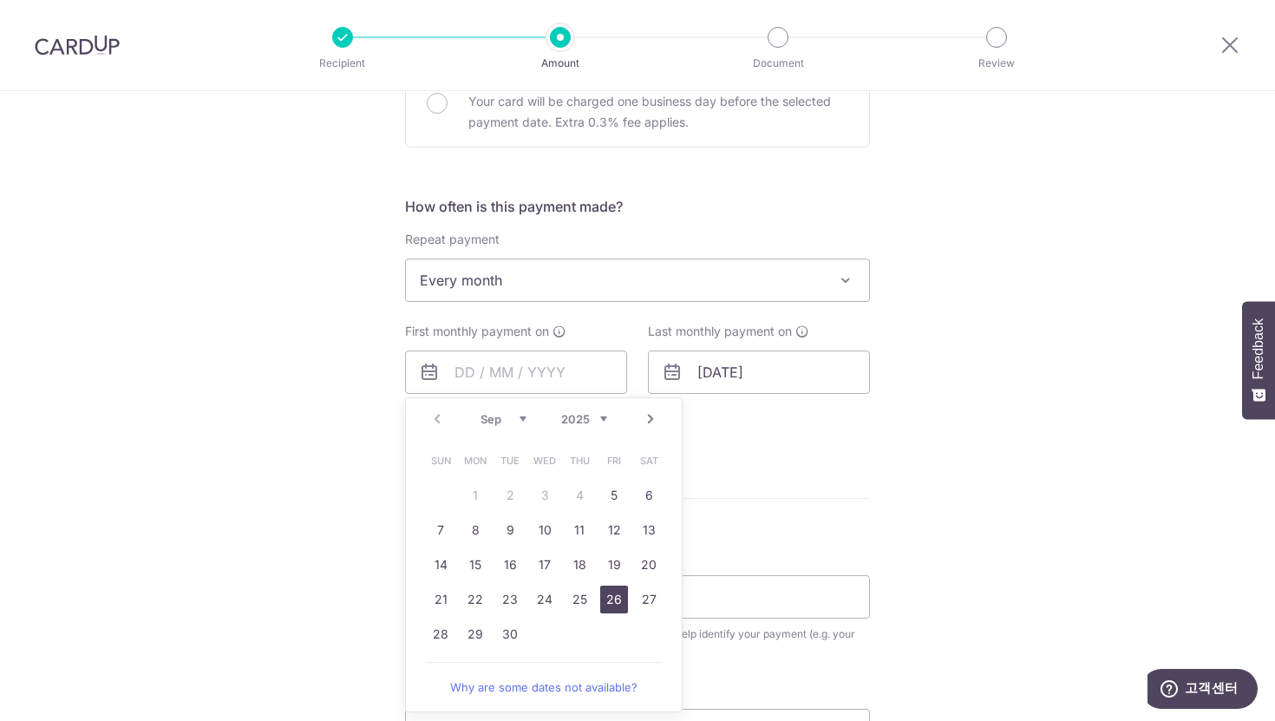
click at [609, 608] on link "26" at bounding box center [614, 600] width 28 height 28
type input "[DATE]"
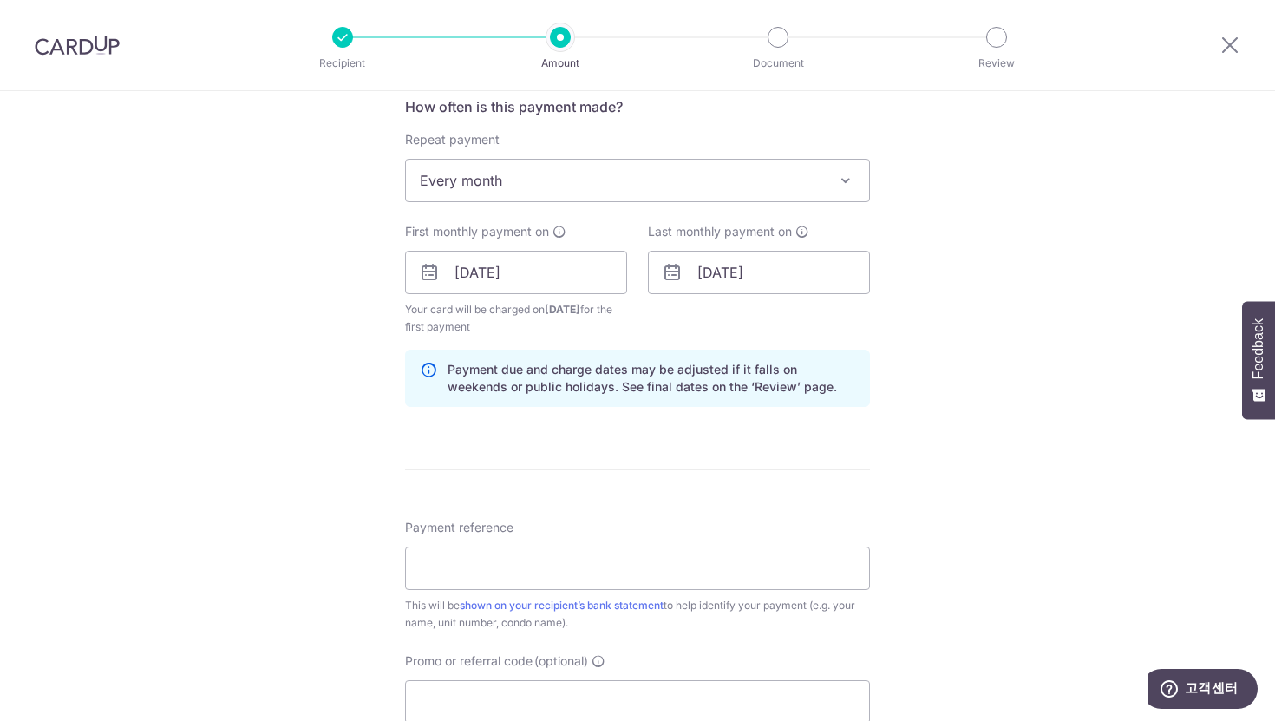
scroll to position [689, 0]
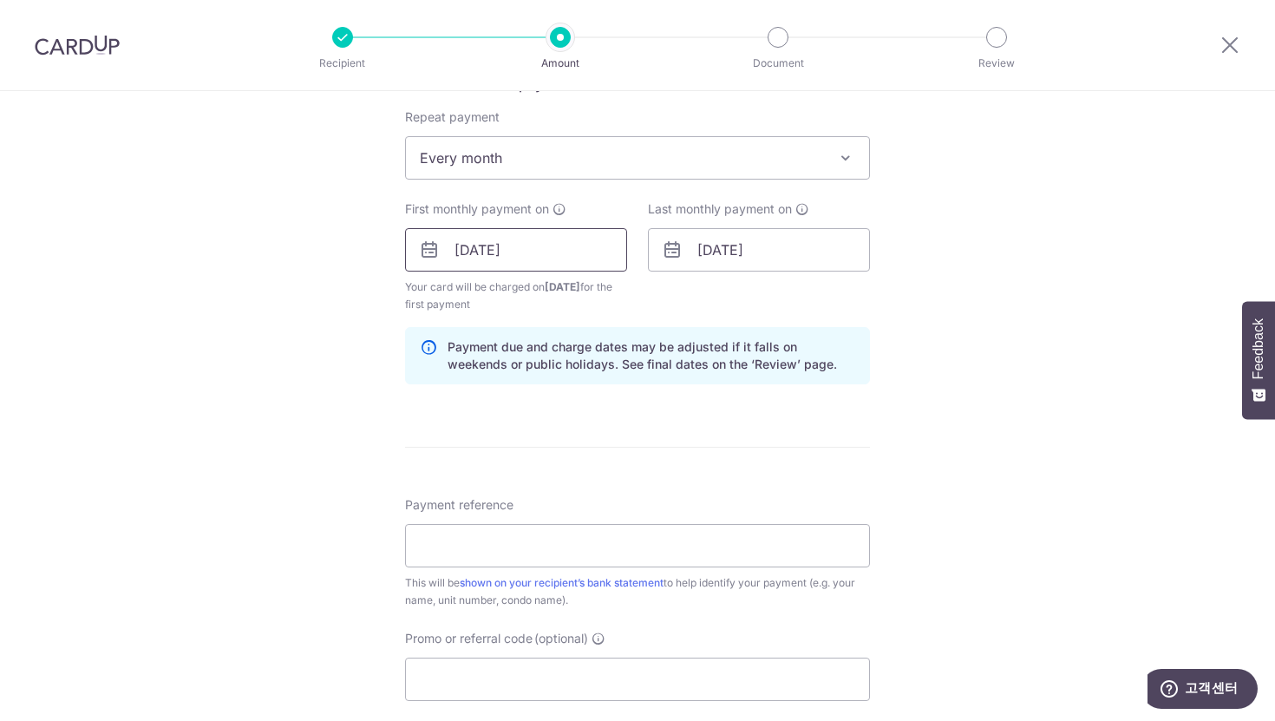
click at [568, 260] on input "[DATE]" at bounding box center [516, 249] width 222 height 43
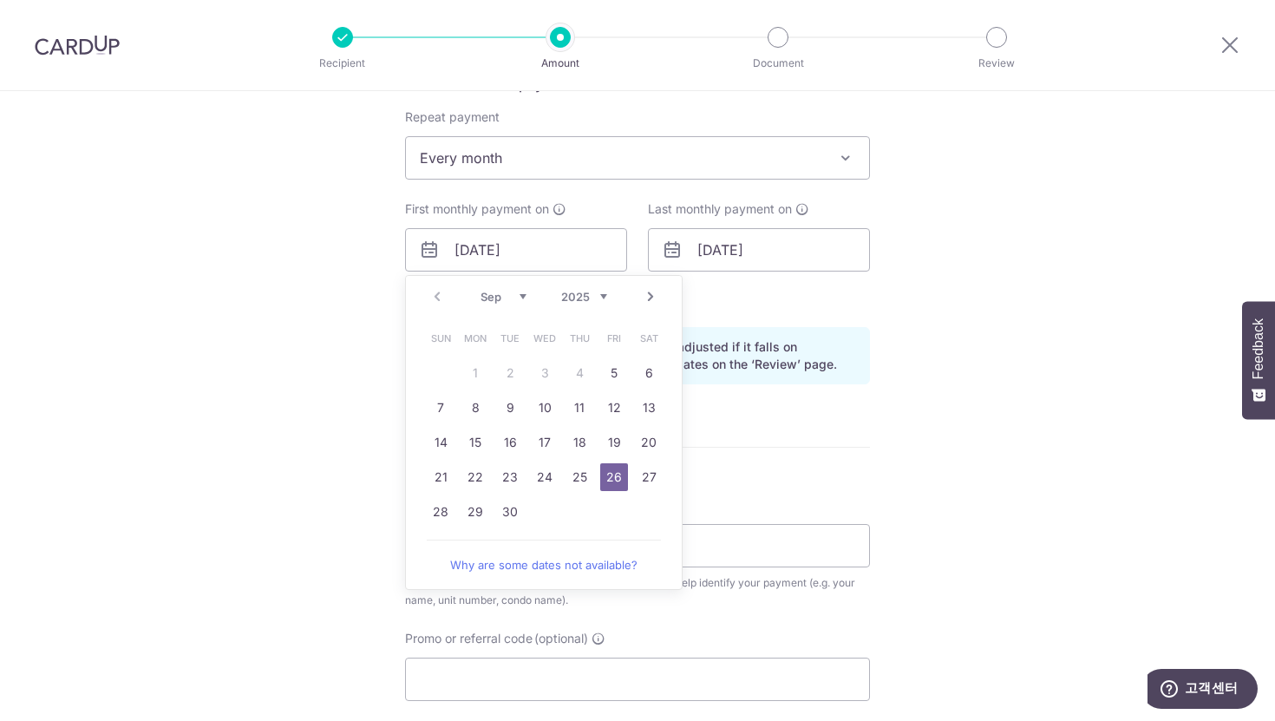
click at [739, 426] on form "Enter payment amount SGD 4,300.00 4300.00 Select Card **** 9214 Add credit card…" at bounding box center [637, 248] width 465 height 1462
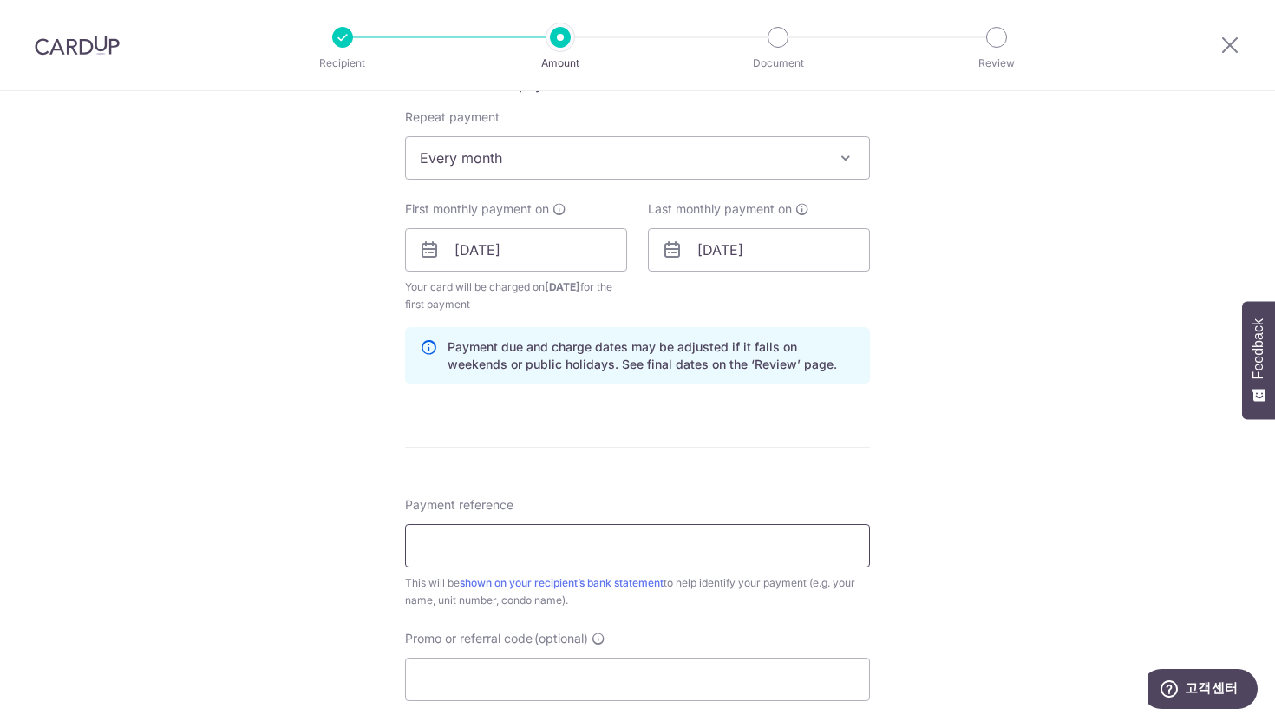
click at [599, 540] on input "Payment reference" at bounding box center [637, 545] width 465 height 43
type input "marinaone1723"
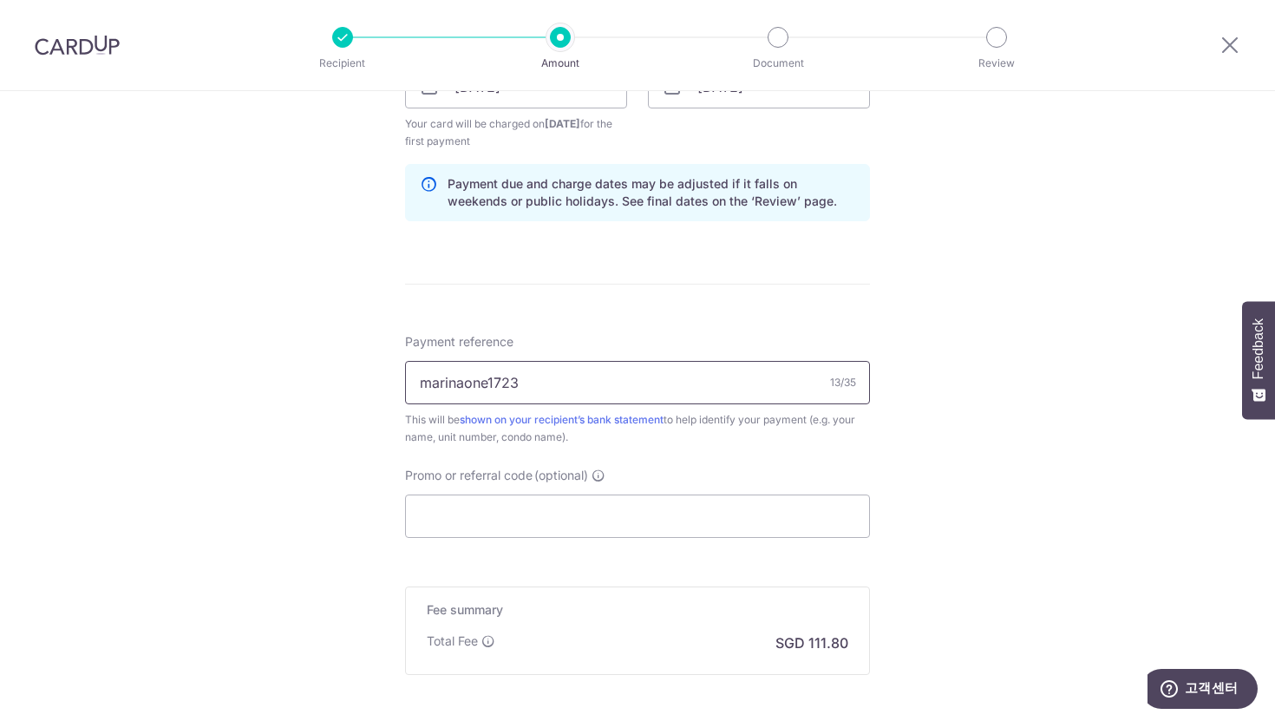
scroll to position [851, 0]
click at [512, 513] on input "Promo or referral code (optional)" at bounding box center [637, 516] width 465 height 43
paste input "3HOME25R"
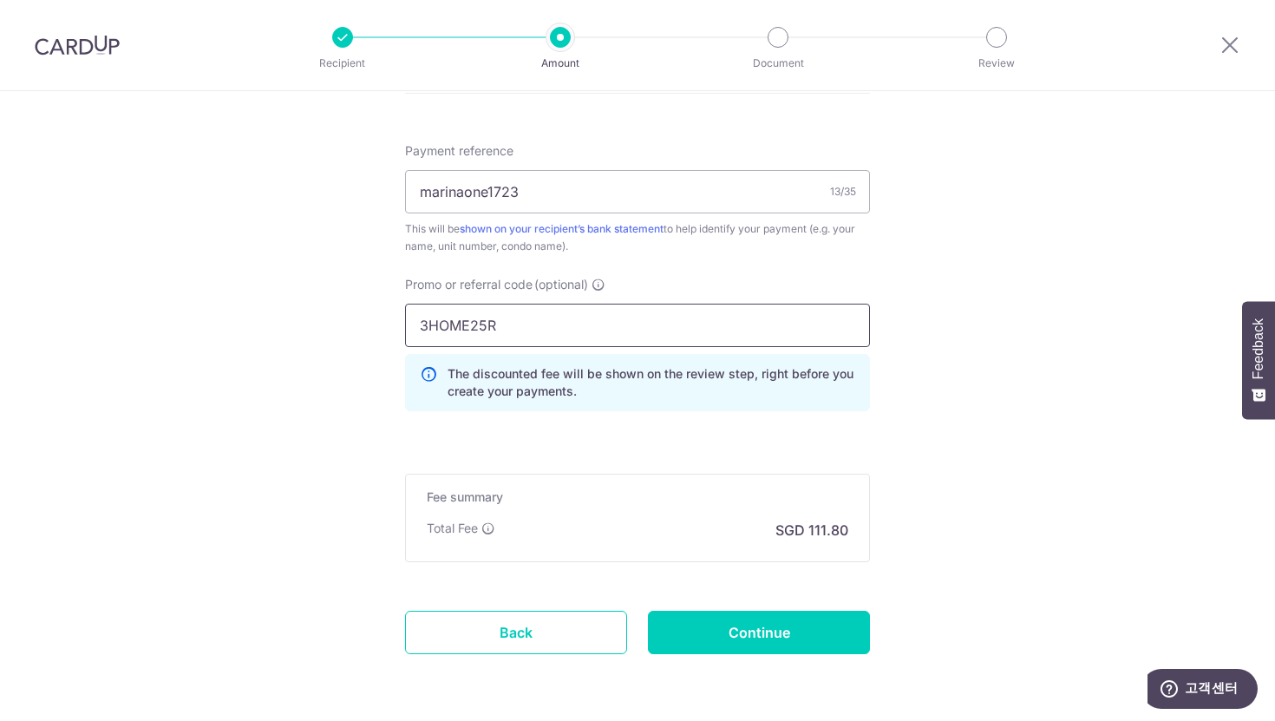
scroll to position [1090, 0]
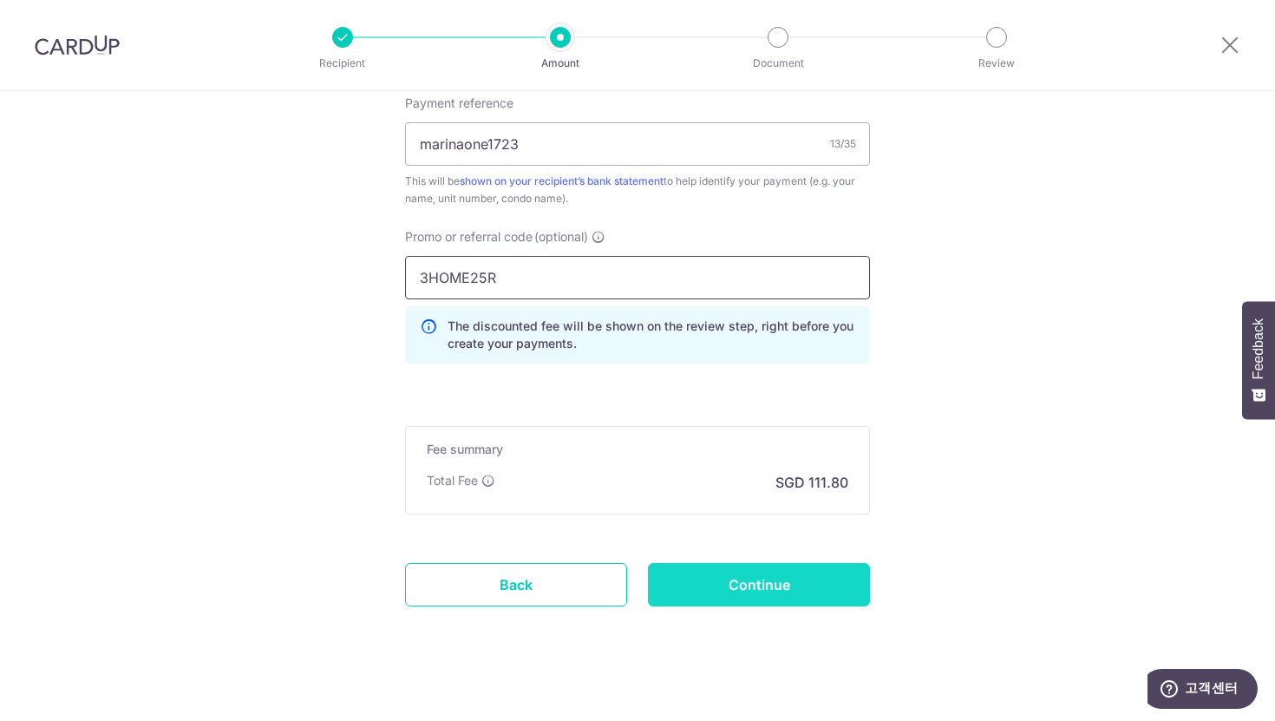
type input "3HOME25R"
click at [770, 606] on input "Continue" at bounding box center [759, 584] width 222 height 43
type input "Create Schedule"
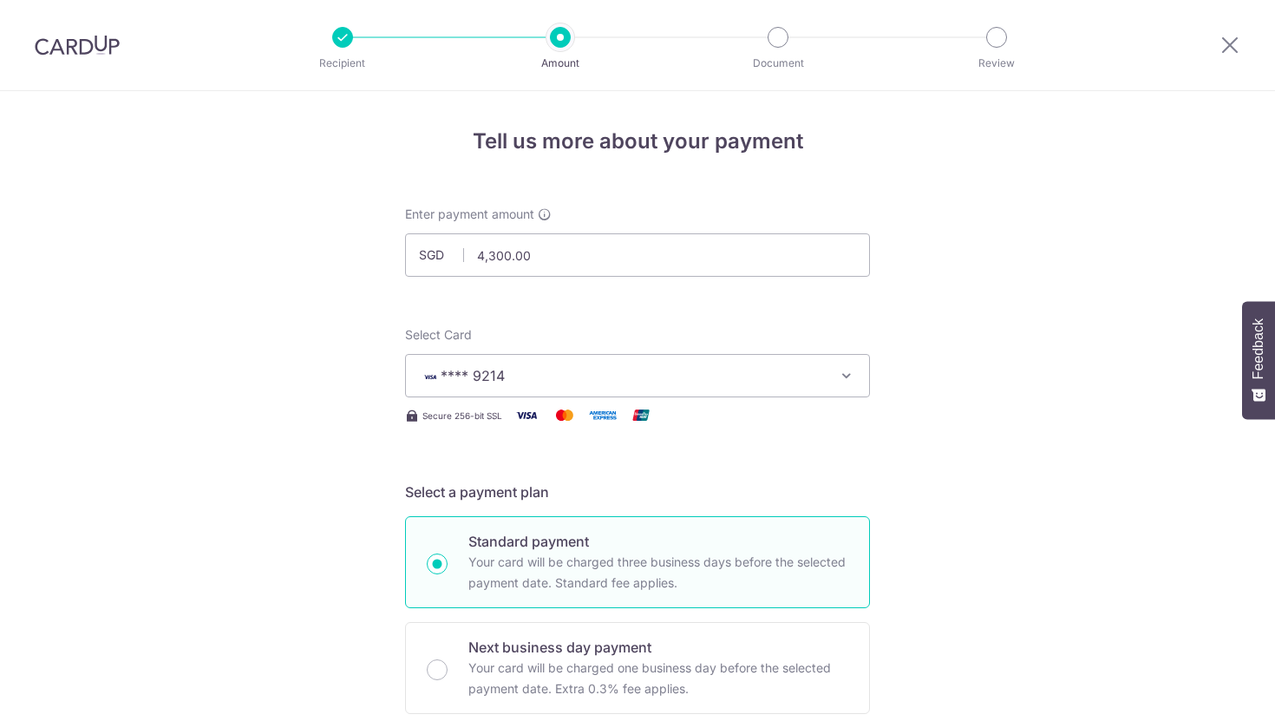
scroll to position [1042, 0]
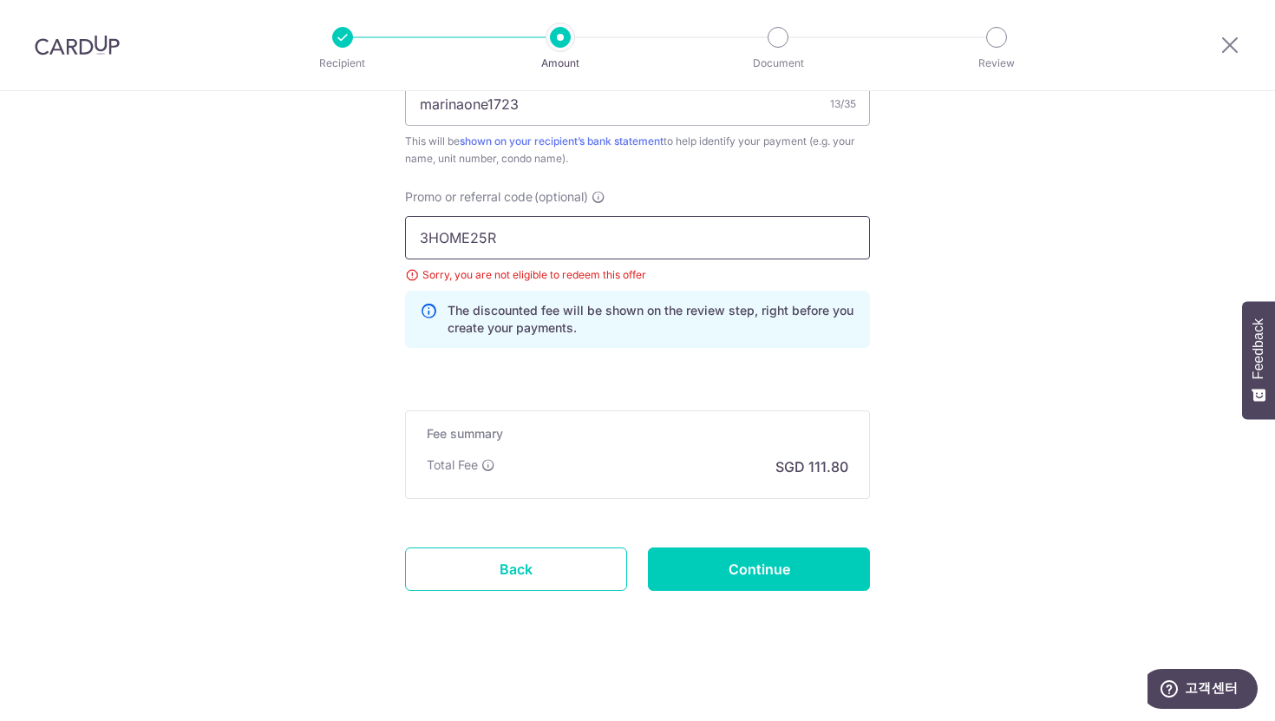
click at [510, 244] on input "3HOME25R" at bounding box center [637, 237] width 465 height 43
paste input "SAVERENT179"
type input "SAVERENT179"
click at [763, 573] on input "Continue" at bounding box center [759, 568] width 222 height 43
type input "Update Schedule"
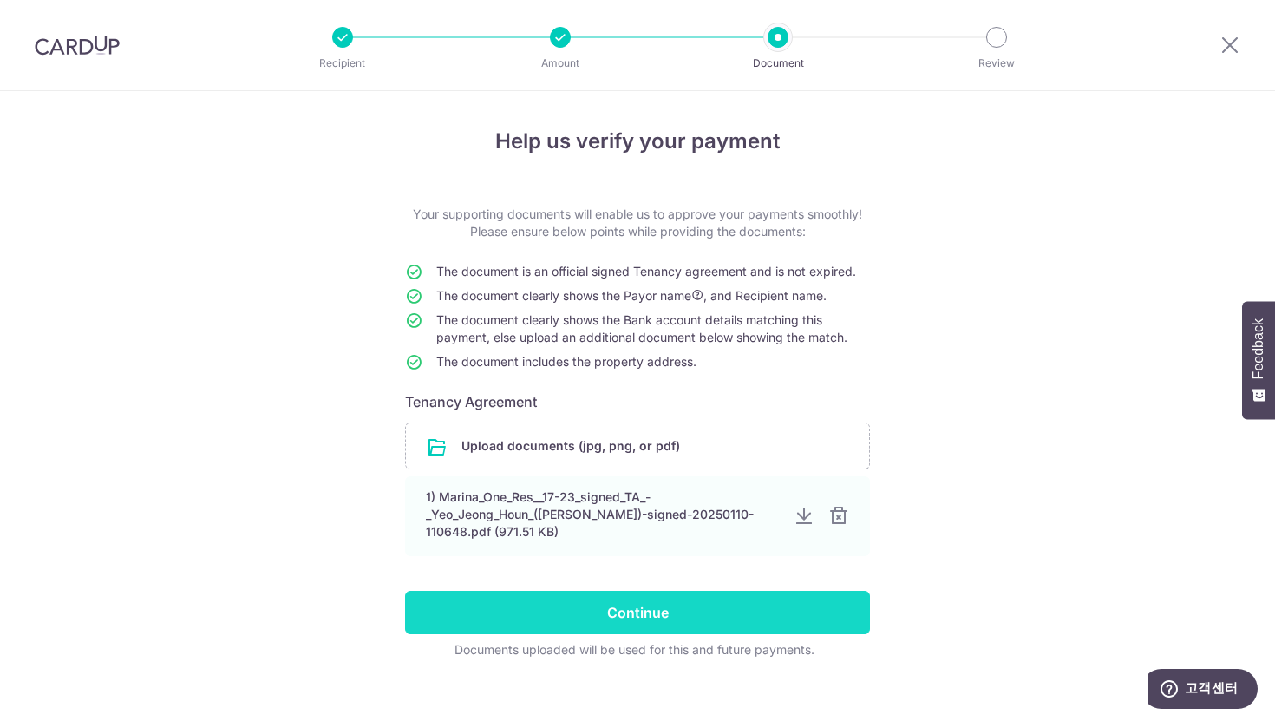
click at [593, 617] on input "Continue" at bounding box center [637, 612] width 465 height 43
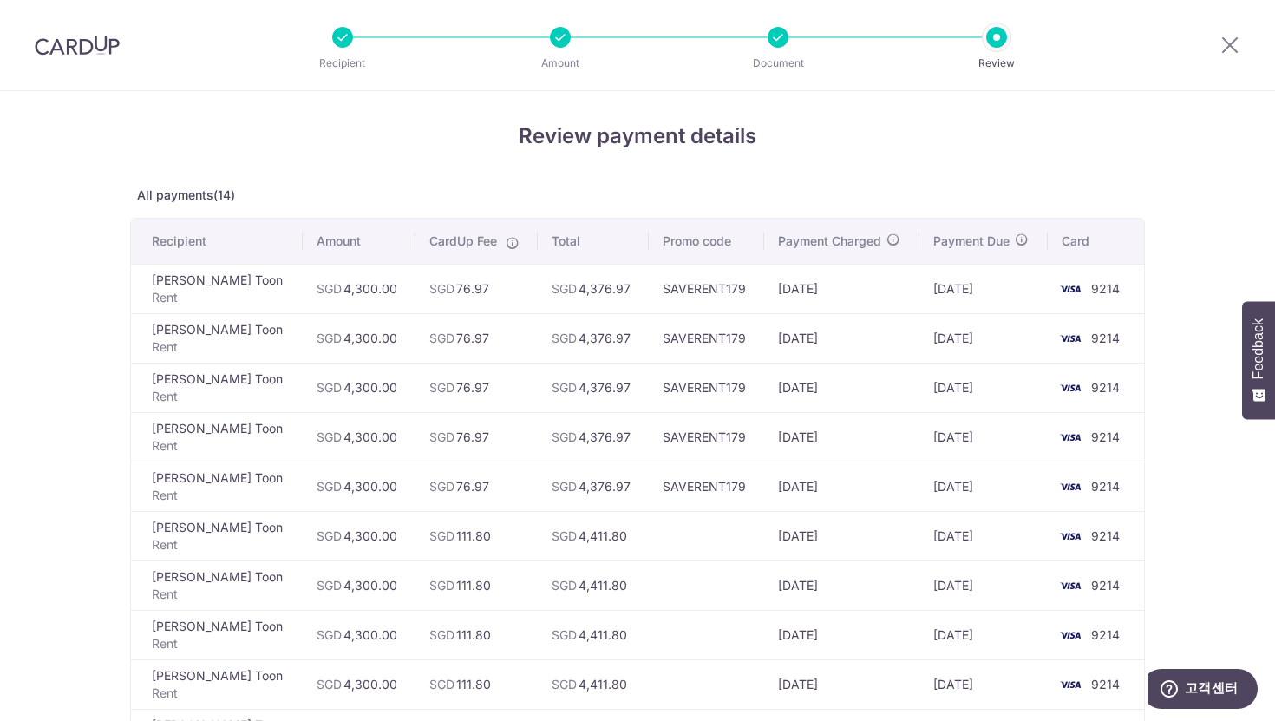
scroll to position [7, 0]
